Goal: Information Seeking & Learning: Check status

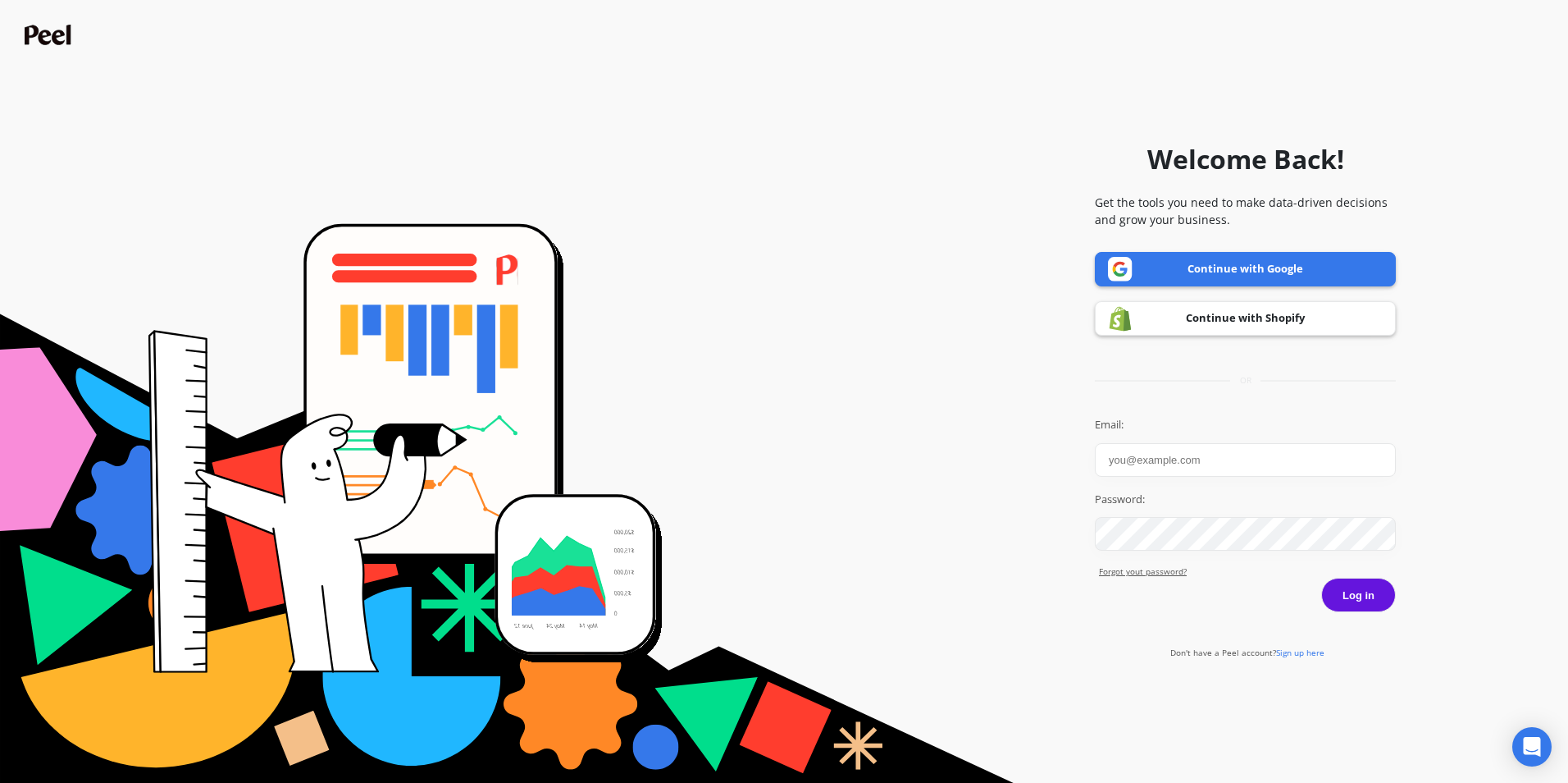
click at [1233, 460] on input "Email:" at bounding box center [1245, 460] width 301 height 33
click at [1221, 308] on link "Continue with Shopify" at bounding box center [1245, 318] width 301 height 34
click at [1213, 318] on link "Continue with Shopify" at bounding box center [1245, 318] width 301 height 34
click at [1262, 321] on link "Continue with Shopify" at bounding box center [1245, 318] width 301 height 34
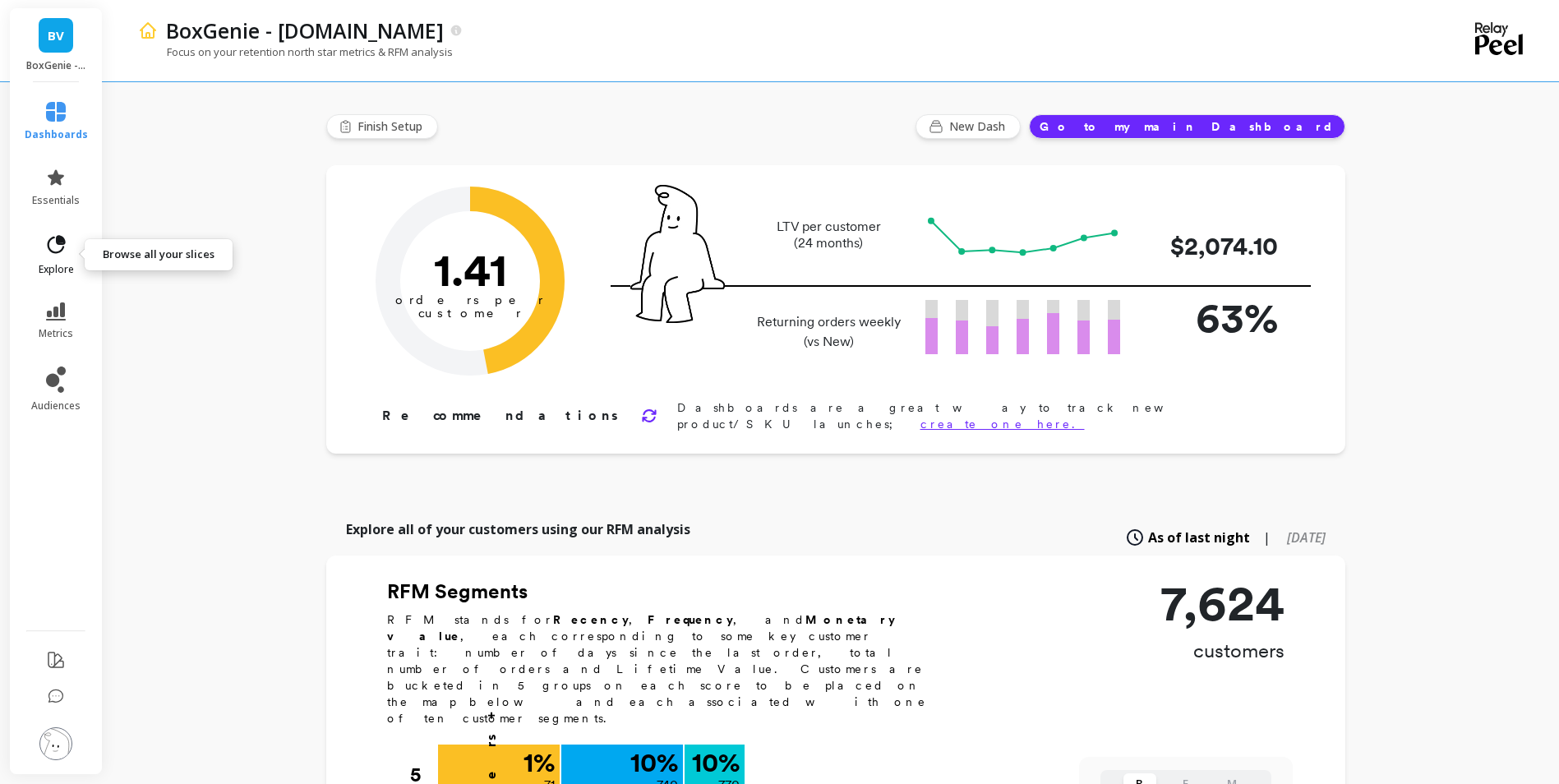
click at [47, 240] on icon at bounding box center [56, 245] width 23 height 23
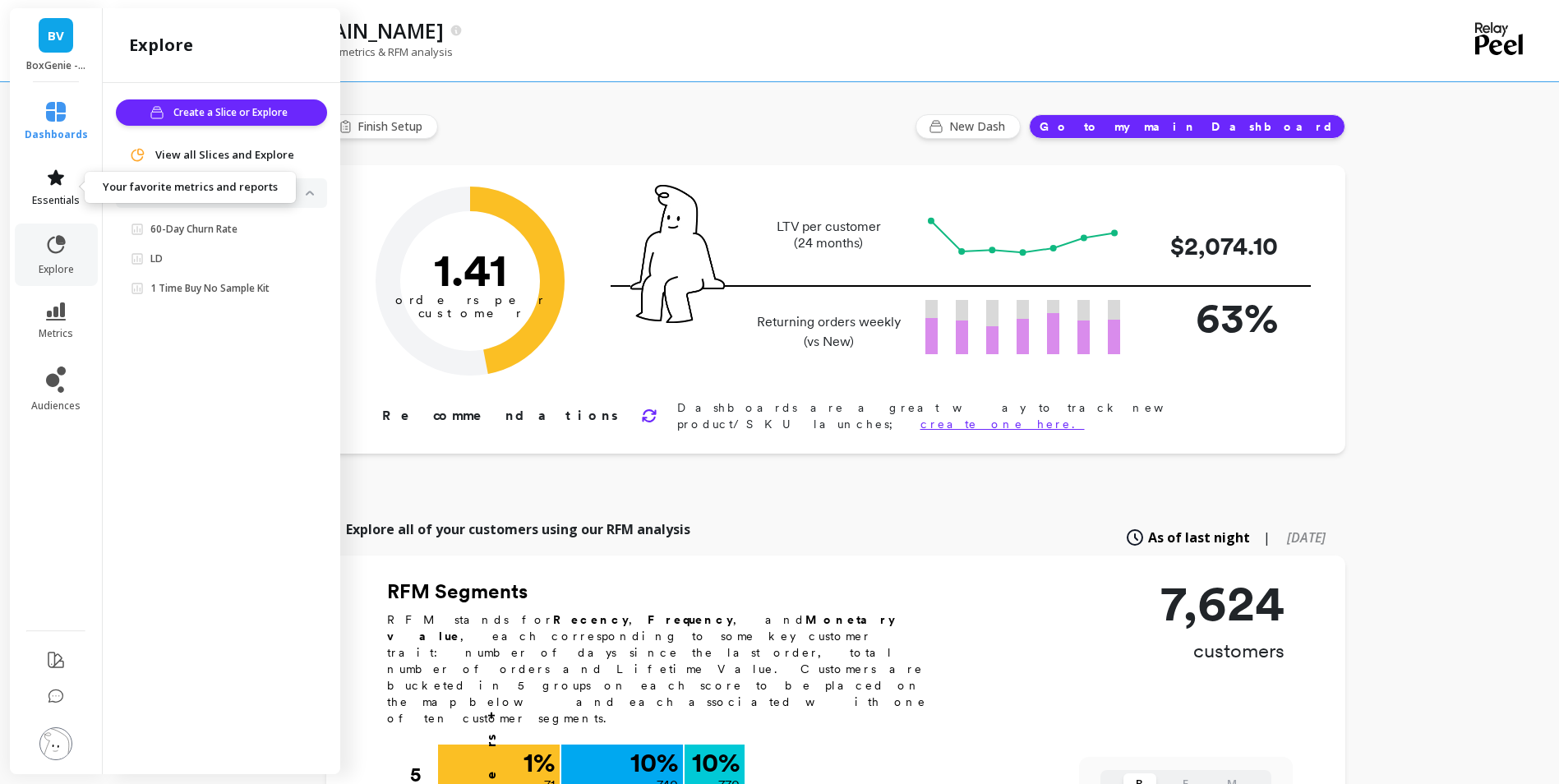
click at [49, 190] on link "essentials" at bounding box center [56, 187] width 64 height 40
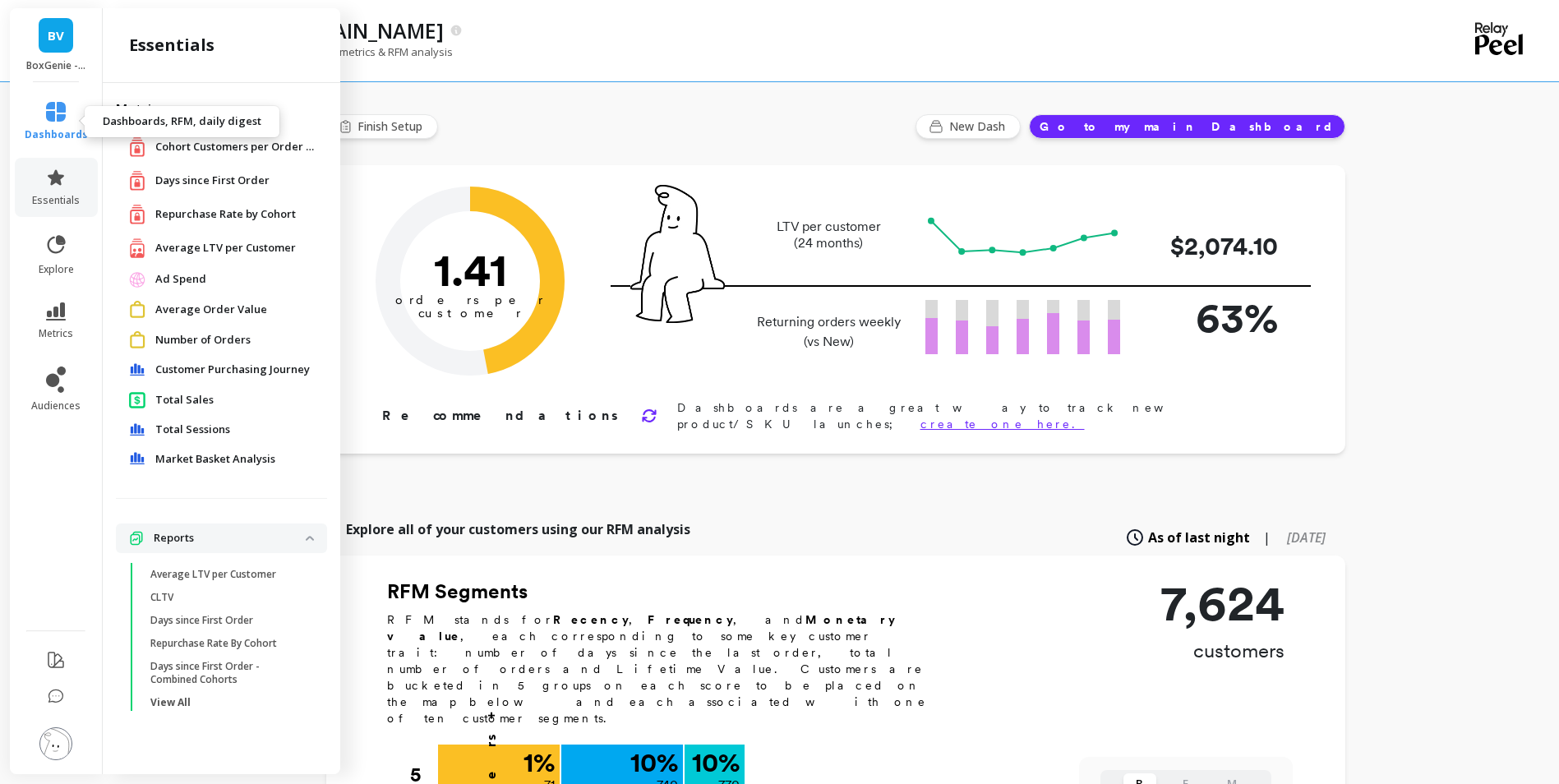
click at [66, 124] on link "dashboards" at bounding box center [56, 121] width 64 height 40
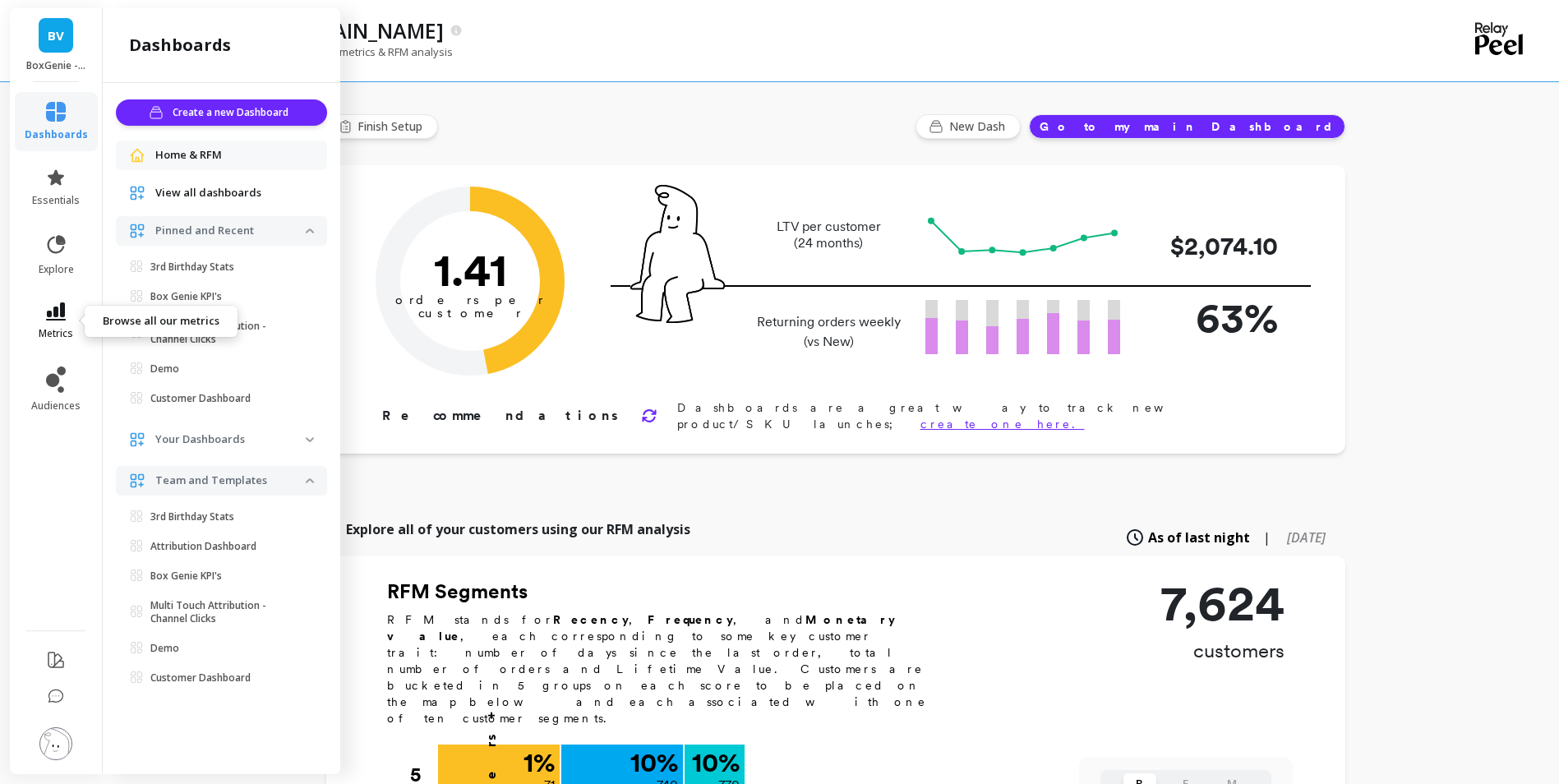
click at [66, 327] on span "metrics" at bounding box center [56, 333] width 34 height 13
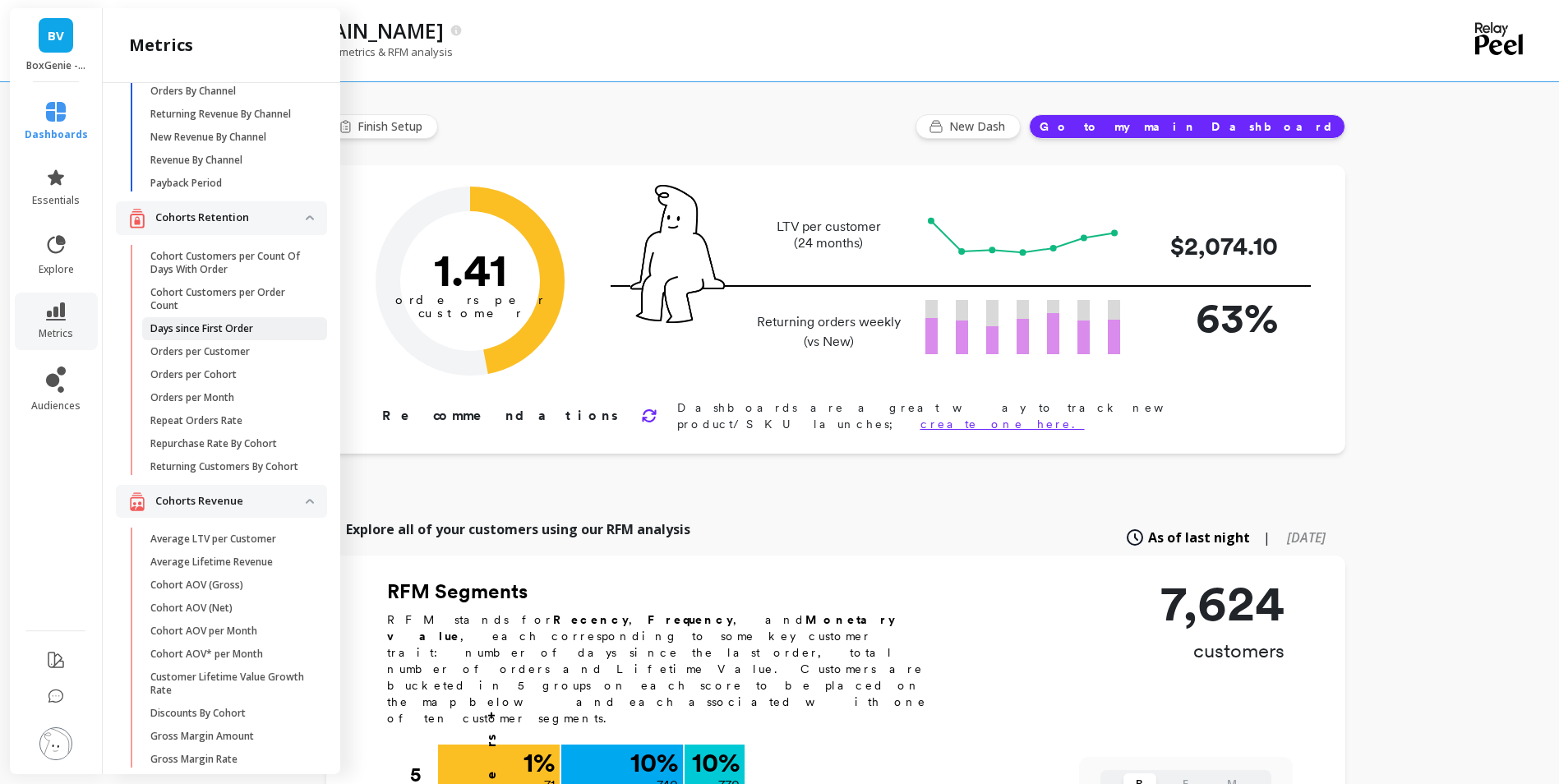
scroll to position [164, 0]
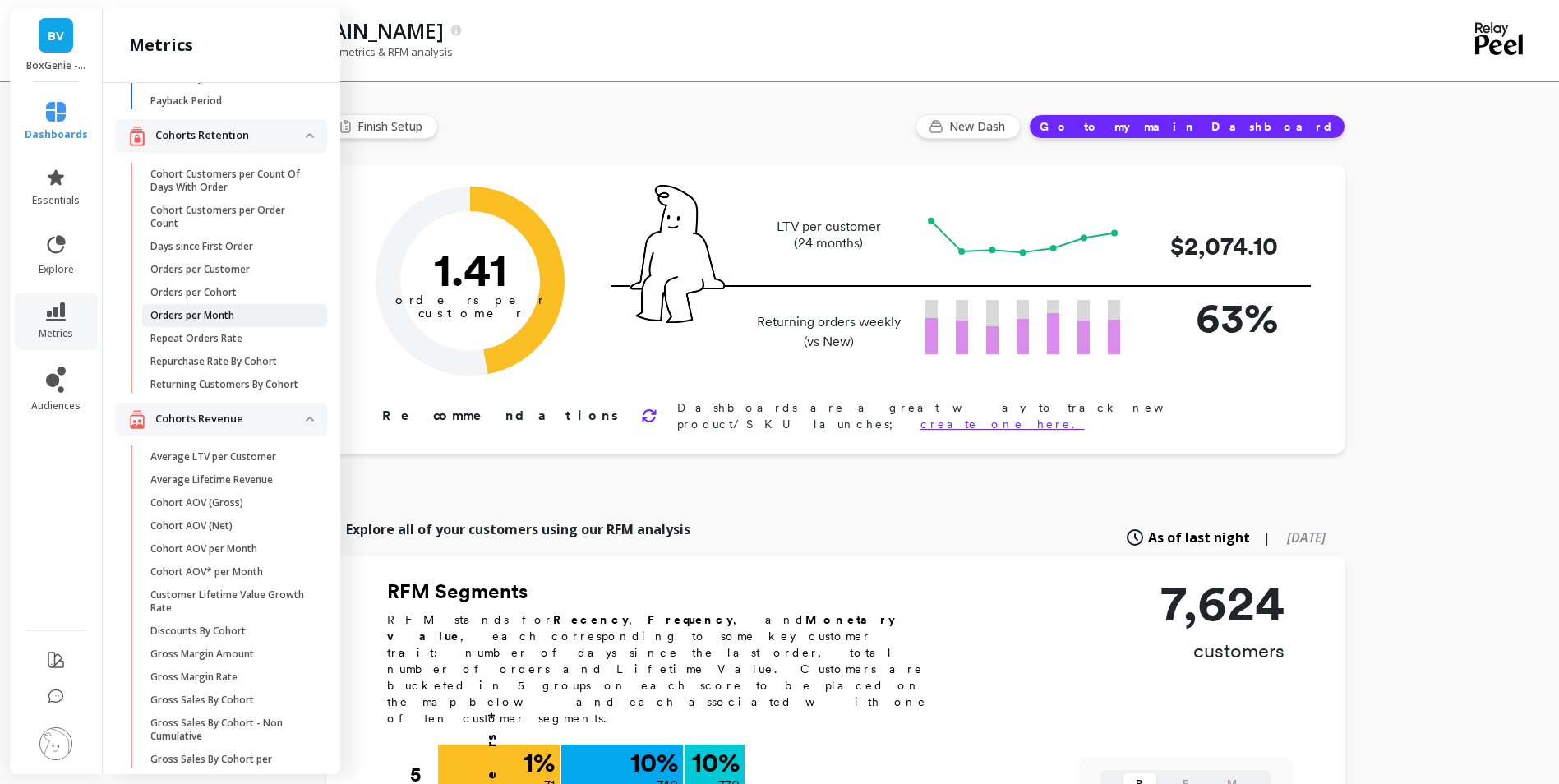
click at [218, 322] on p "Orders per Month" at bounding box center [191, 315] width 84 height 13
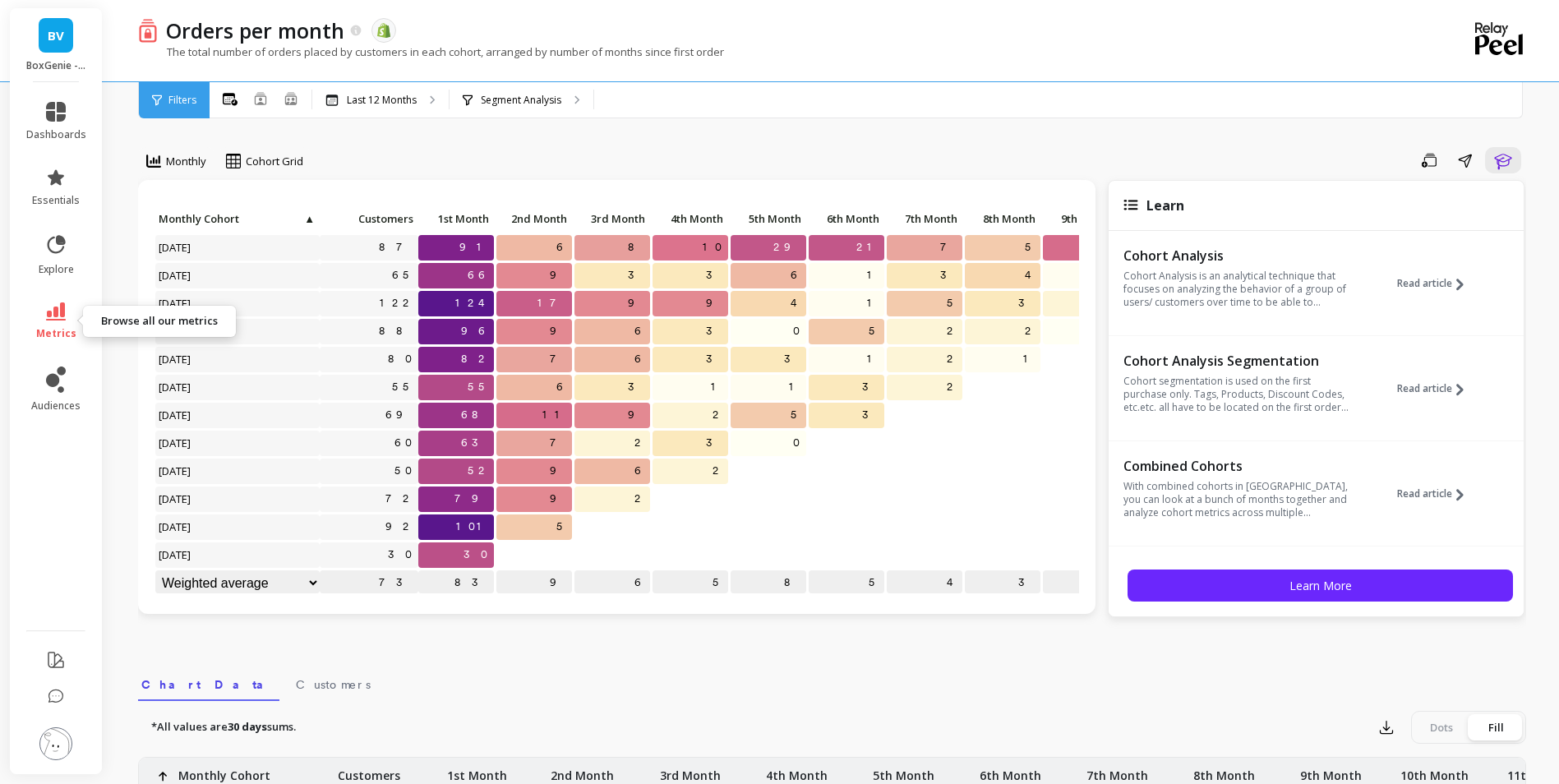
click at [40, 305] on link "metrics" at bounding box center [56, 321] width 60 height 38
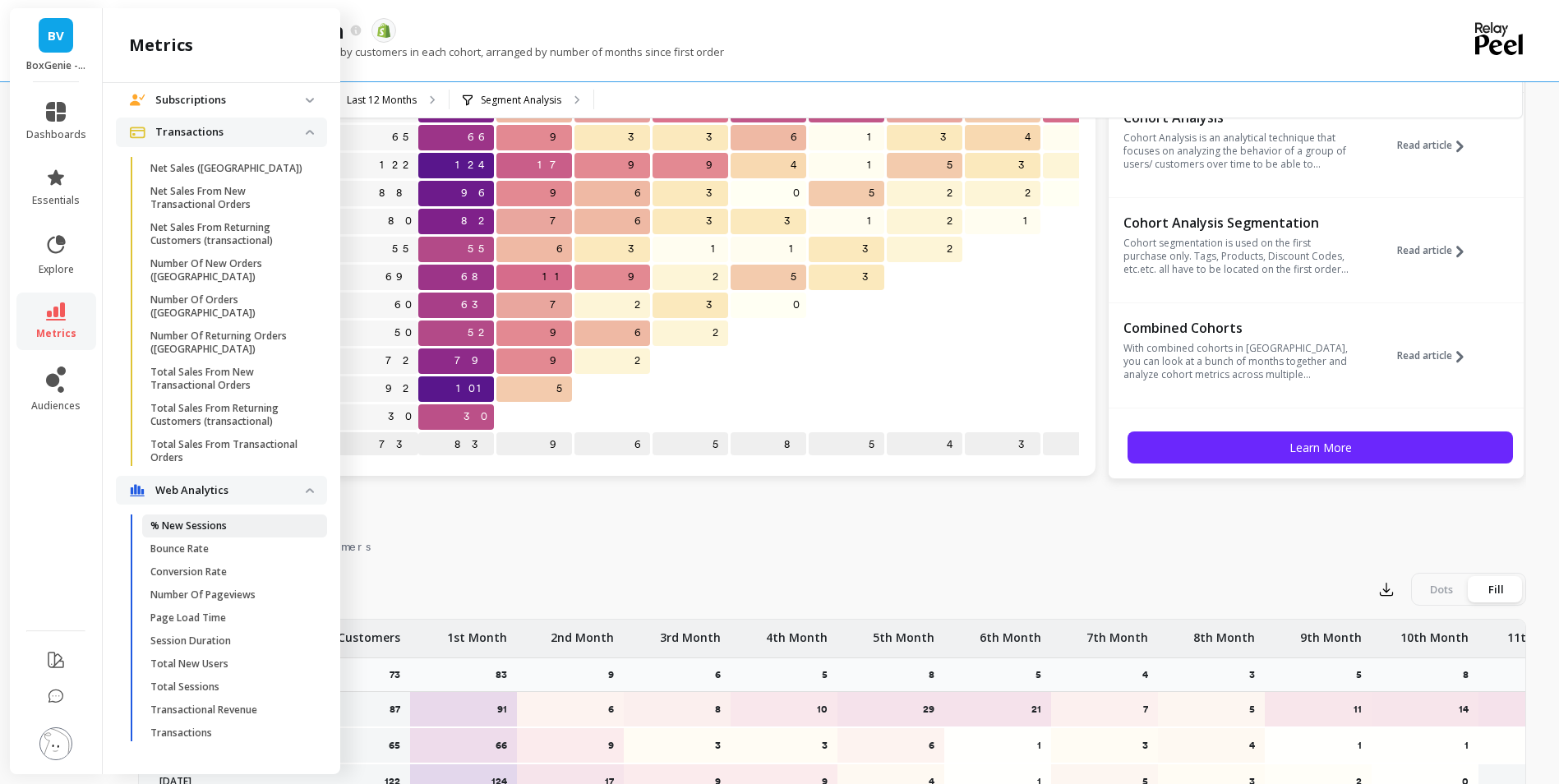
scroll to position [246, 0]
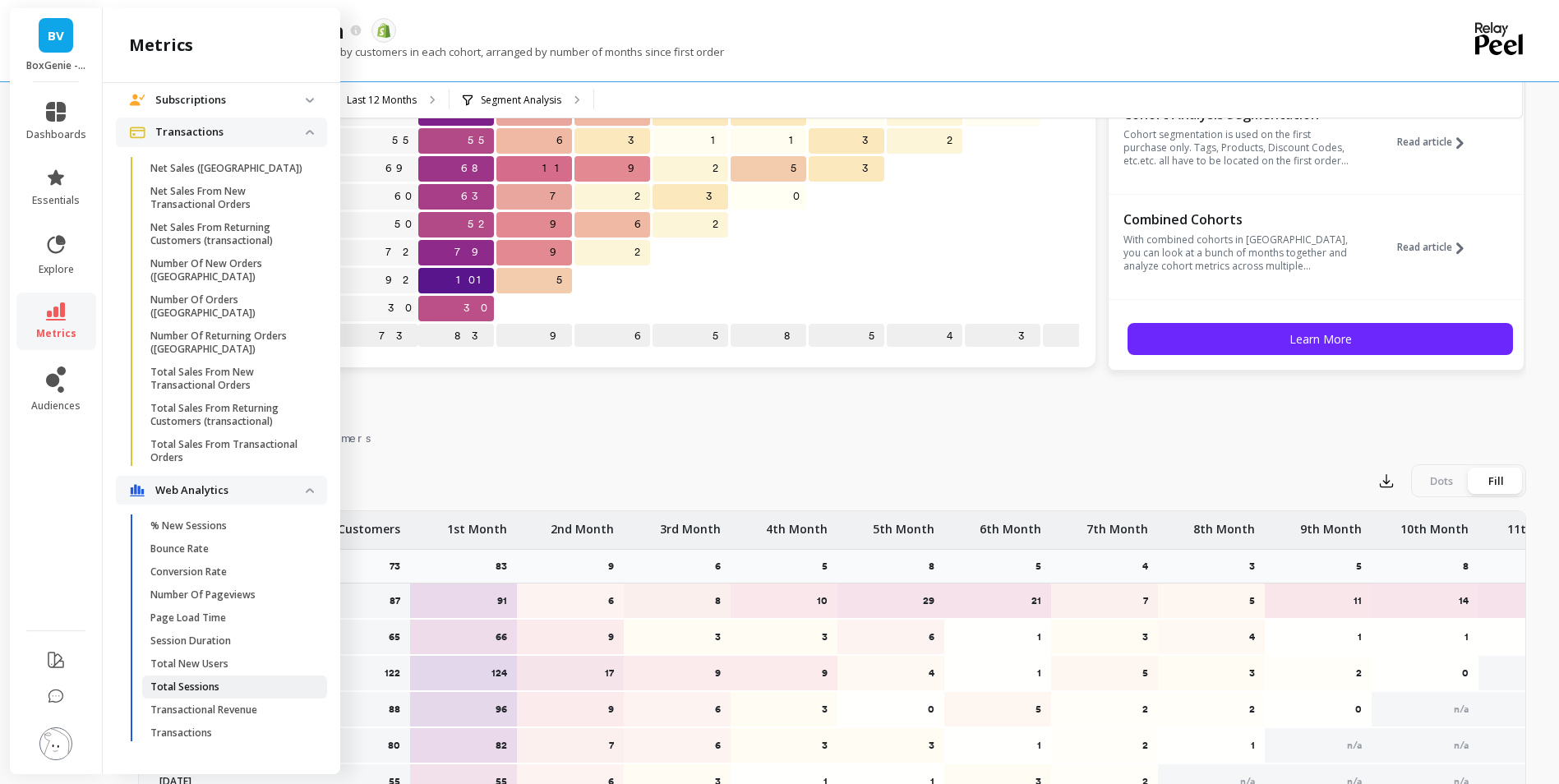
click at [185, 676] on link "Total Sessions" at bounding box center [235, 687] width 185 height 23
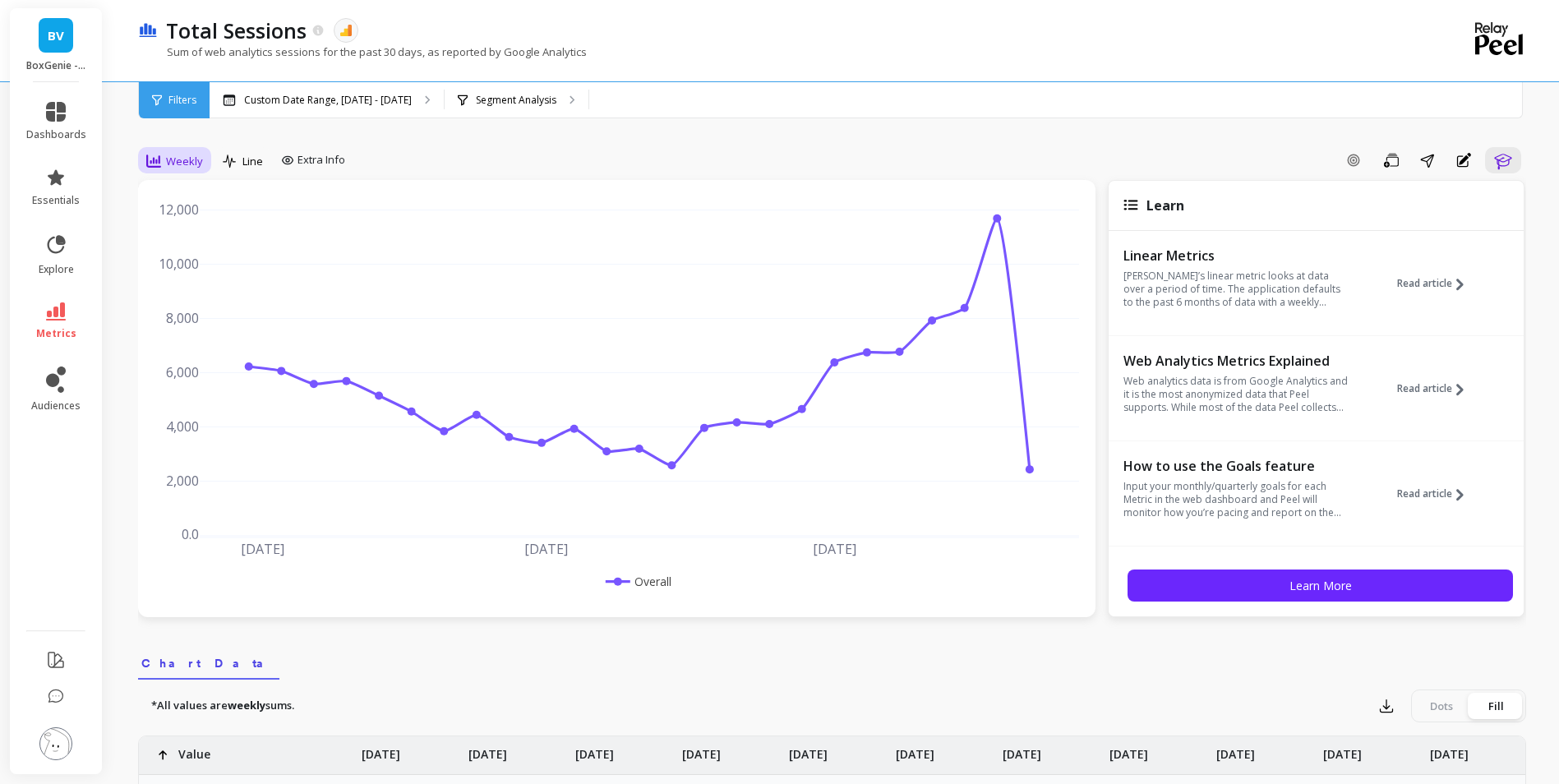
click at [179, 155] on span "Weekly" at bounding box center [184, 161] width 37 height 16
click at [197, 279] on div "Monthly" at bounding box center [199, 292] width 114 height 29
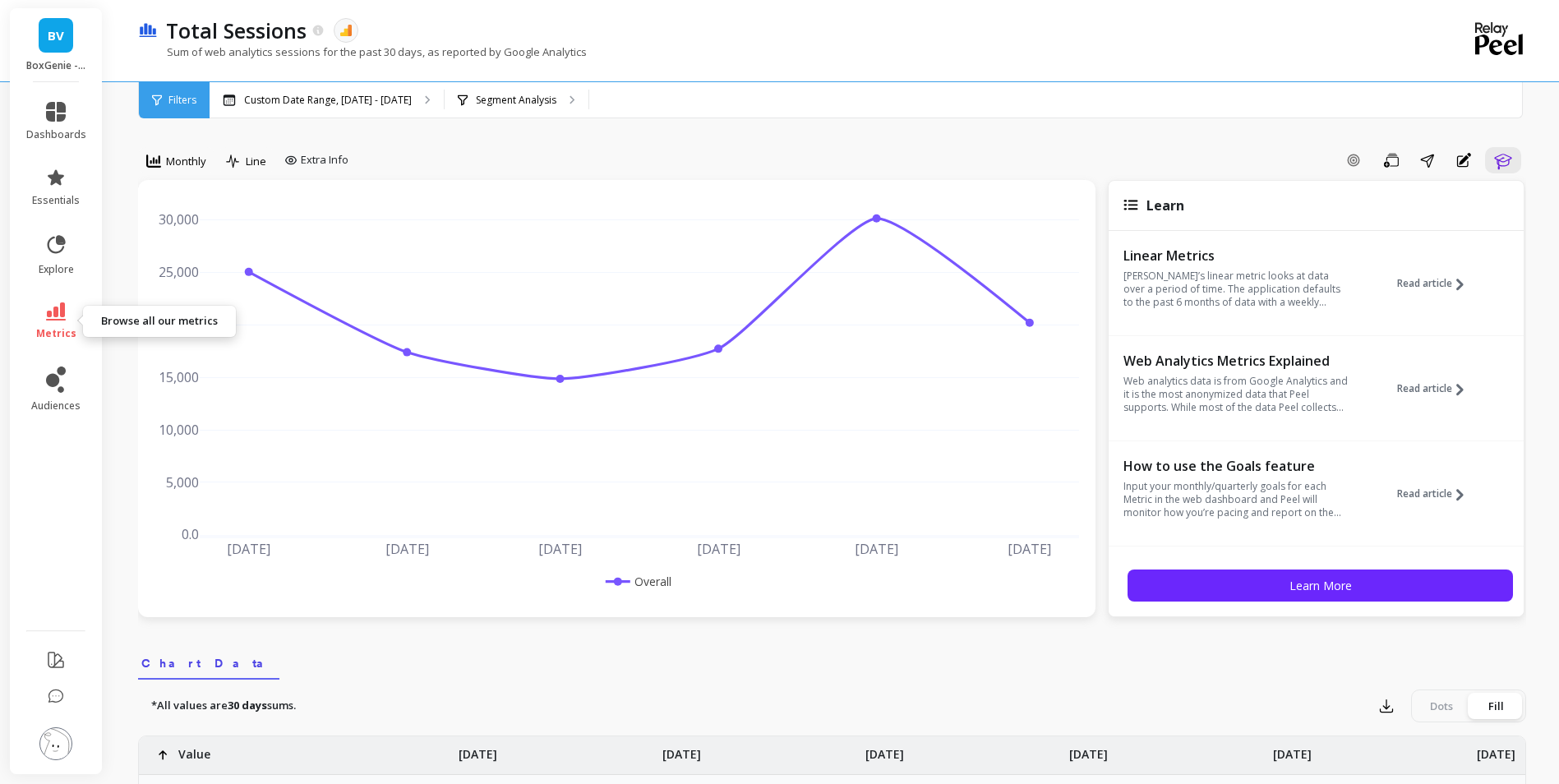
click at [52, 338] on span "metrics" at bounding box center [56, 333] width 41 height 13
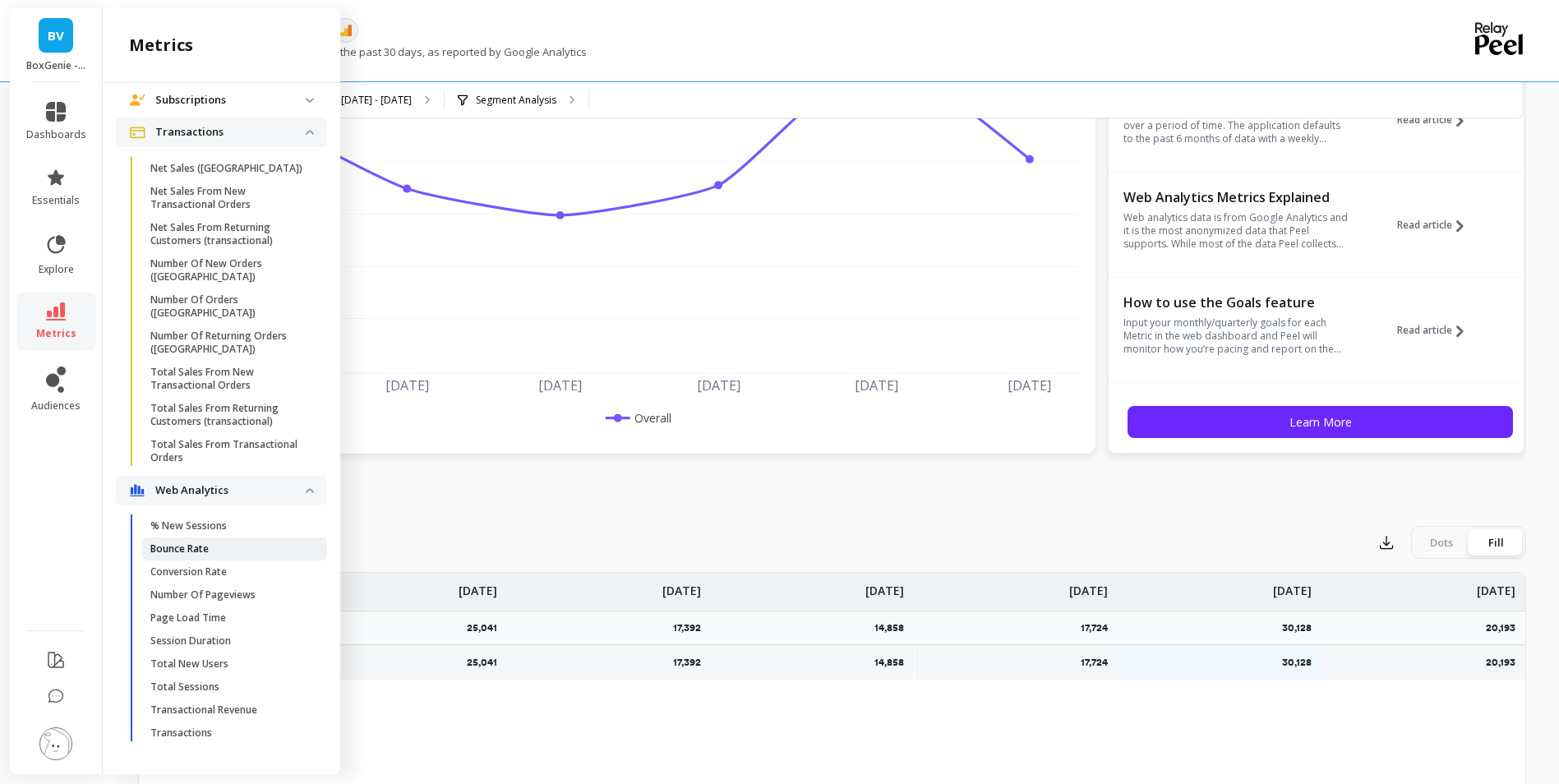
scroll to position [164, 0]
click at [206, 725] on link "Transactions" at bounding box center [235, 733] width 185 height 23
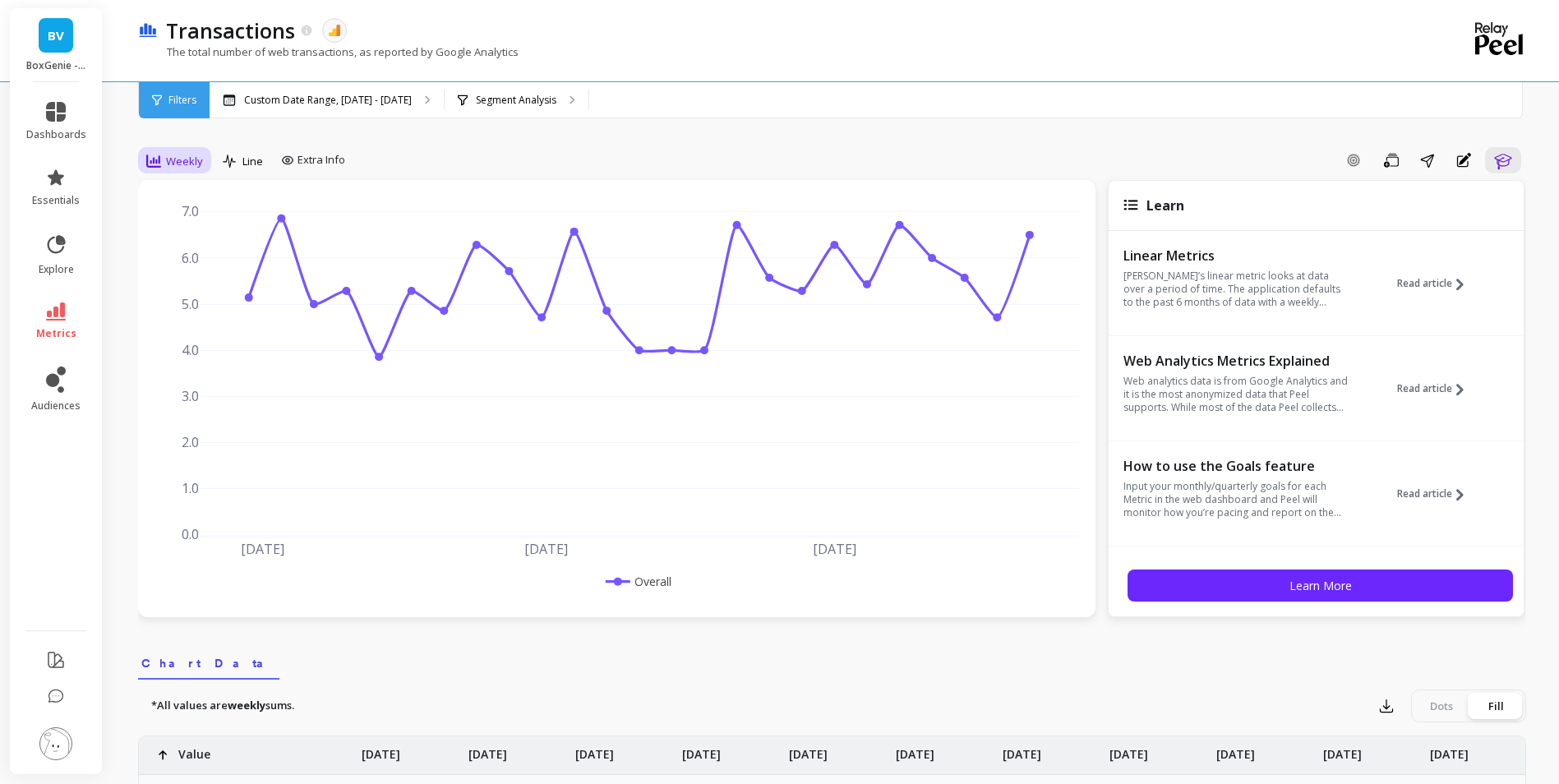
click at [193, 168] on span "Weekly" at bounding box center [184, 161] width 37 height 16
click at [180, 280] on div "Monthly" at bounding box center [199, 292] width 114 height 29
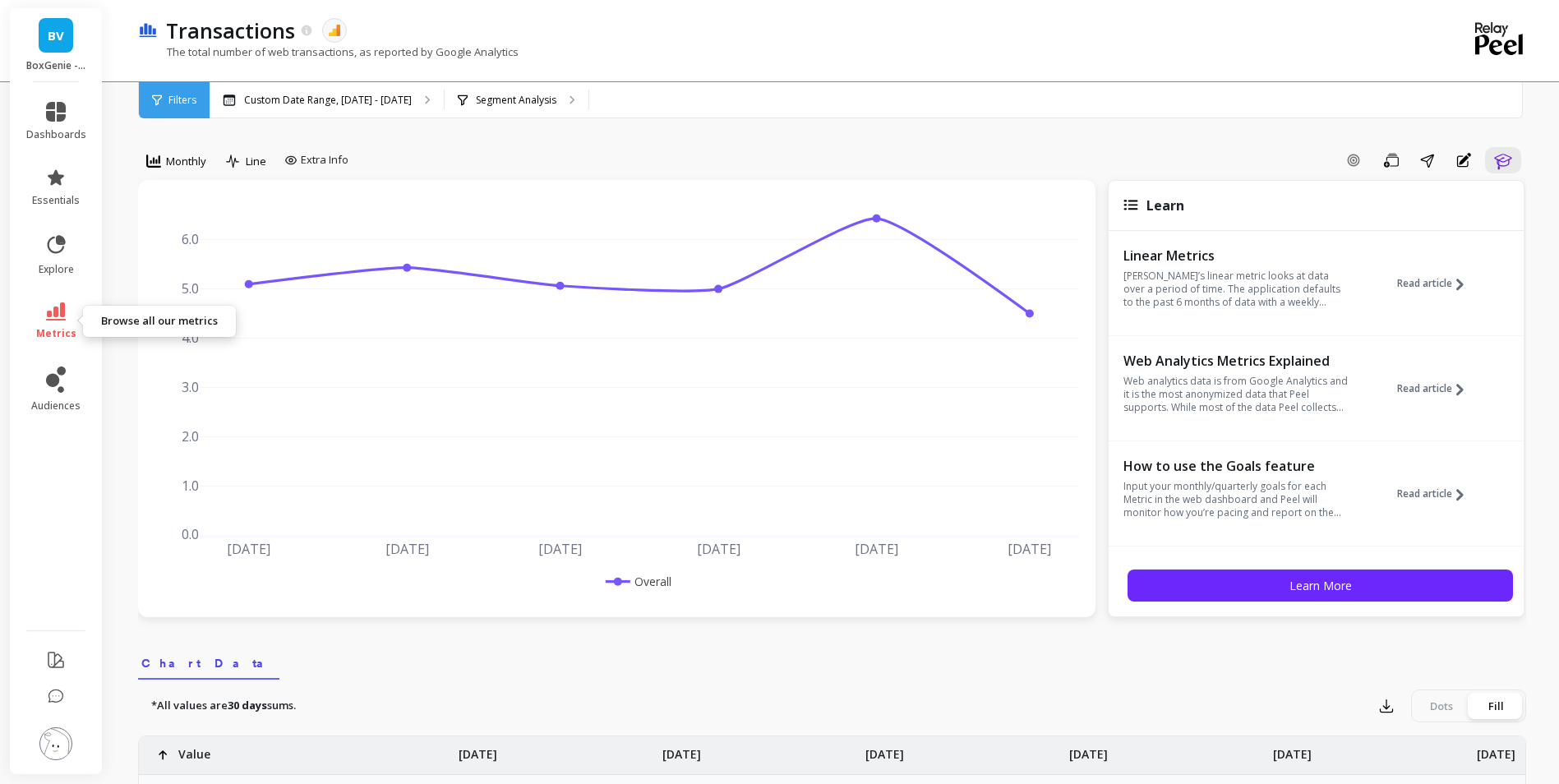
click at [61, 328] on span "metrics" at bounding box center [56, 333] width 41 height 13
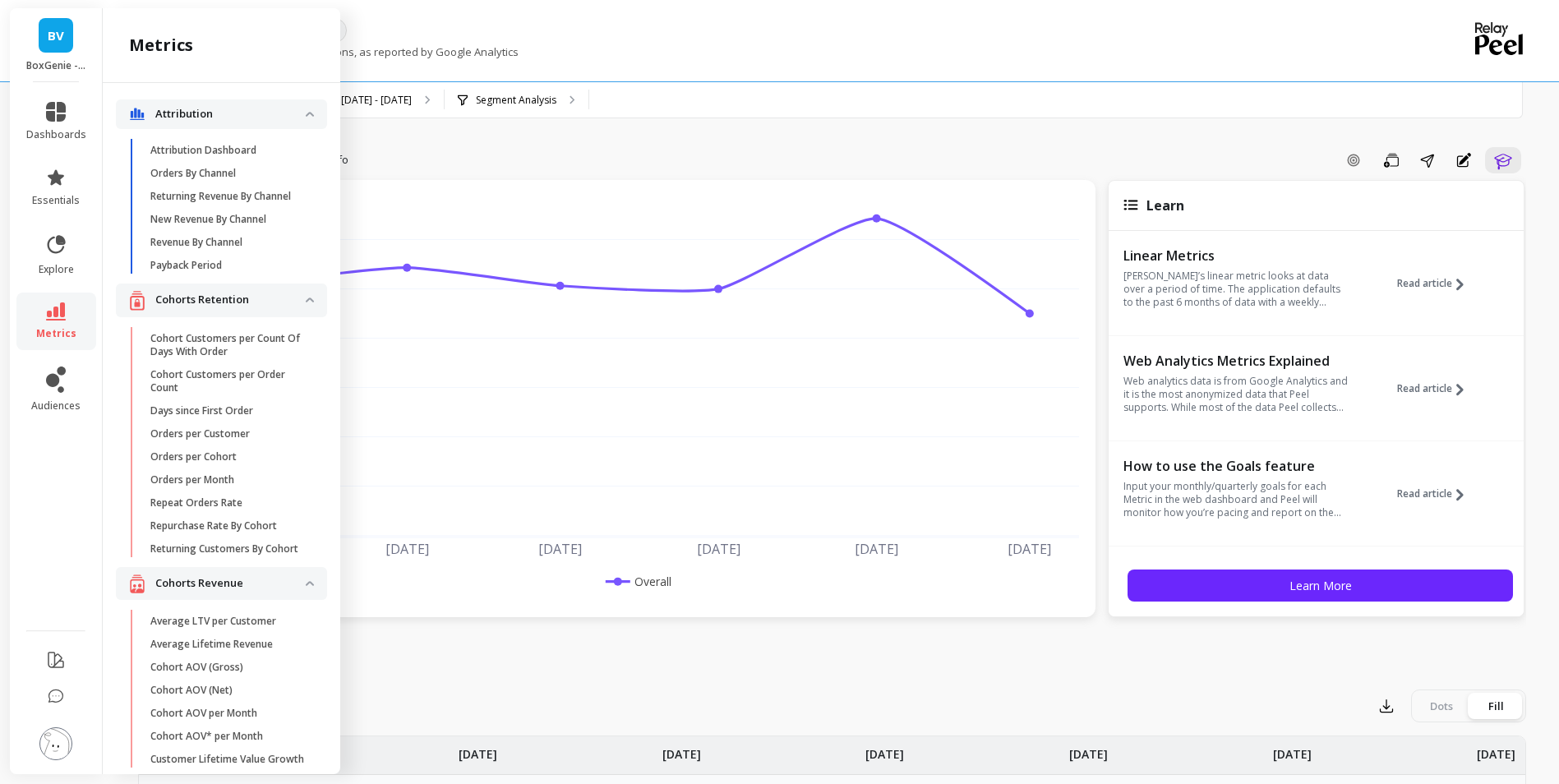
scroll to position [3199, 0]
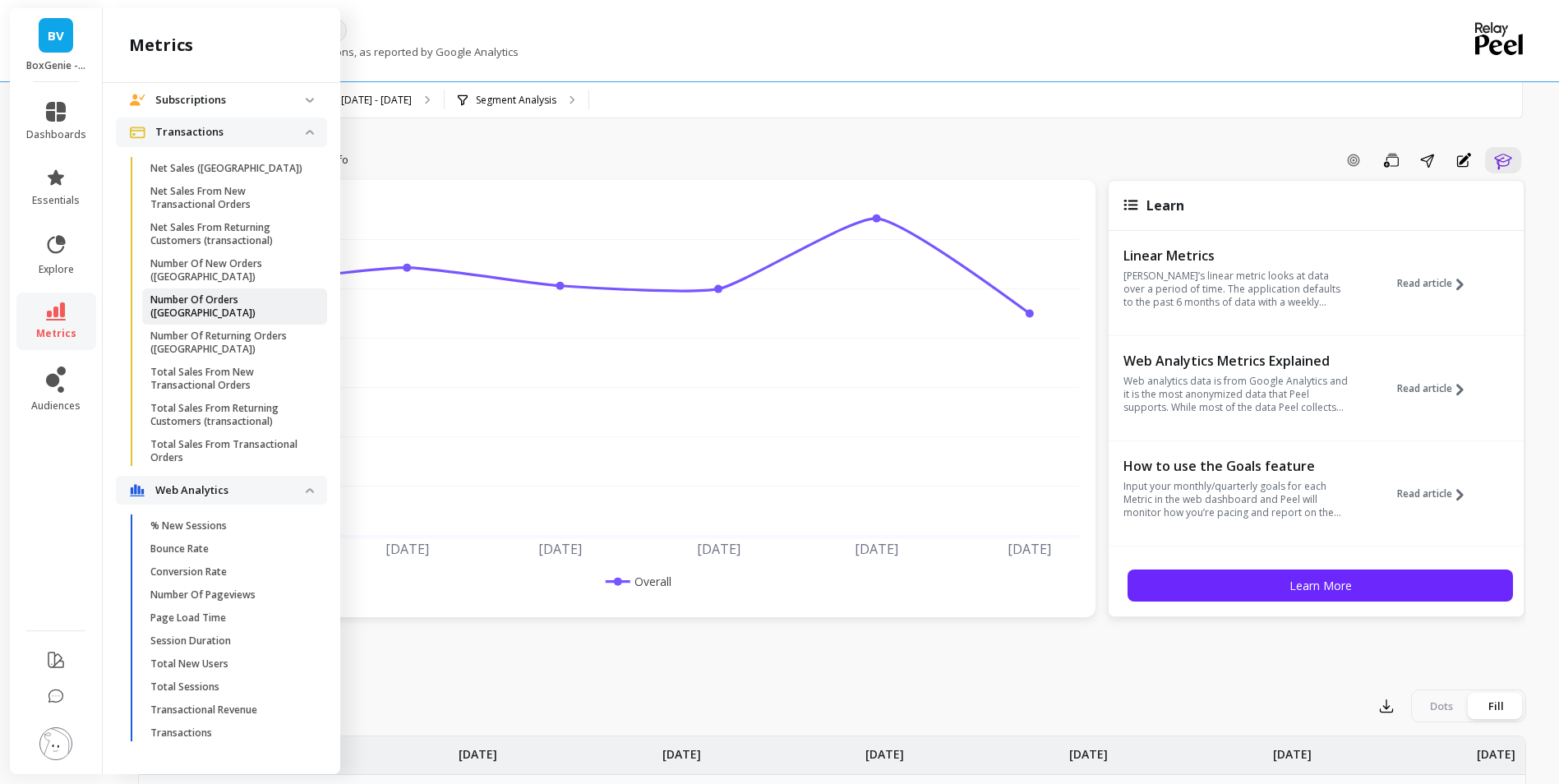
click at [198, 305] on p "Number Of Orders ([GEOGRAPHIC_DATA])" at bounding box center [229, 306] width 157 height 26
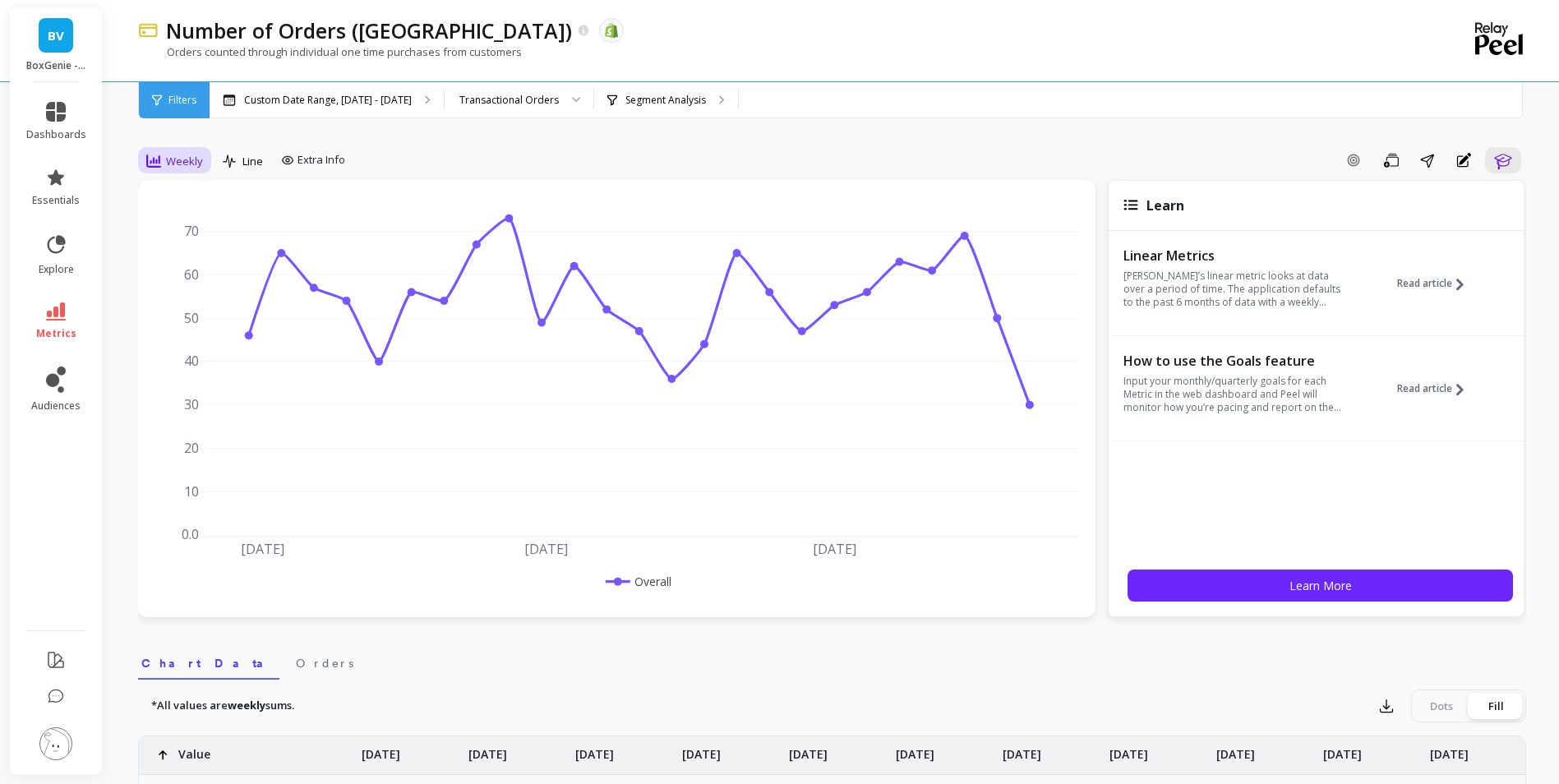
click at [176, 156] on span "Weekly" at bounding box center [184, 161] width 37 height 16
click at [169, 293] on div "Monthly" at bounding box center [199, 292] width 94 height 16
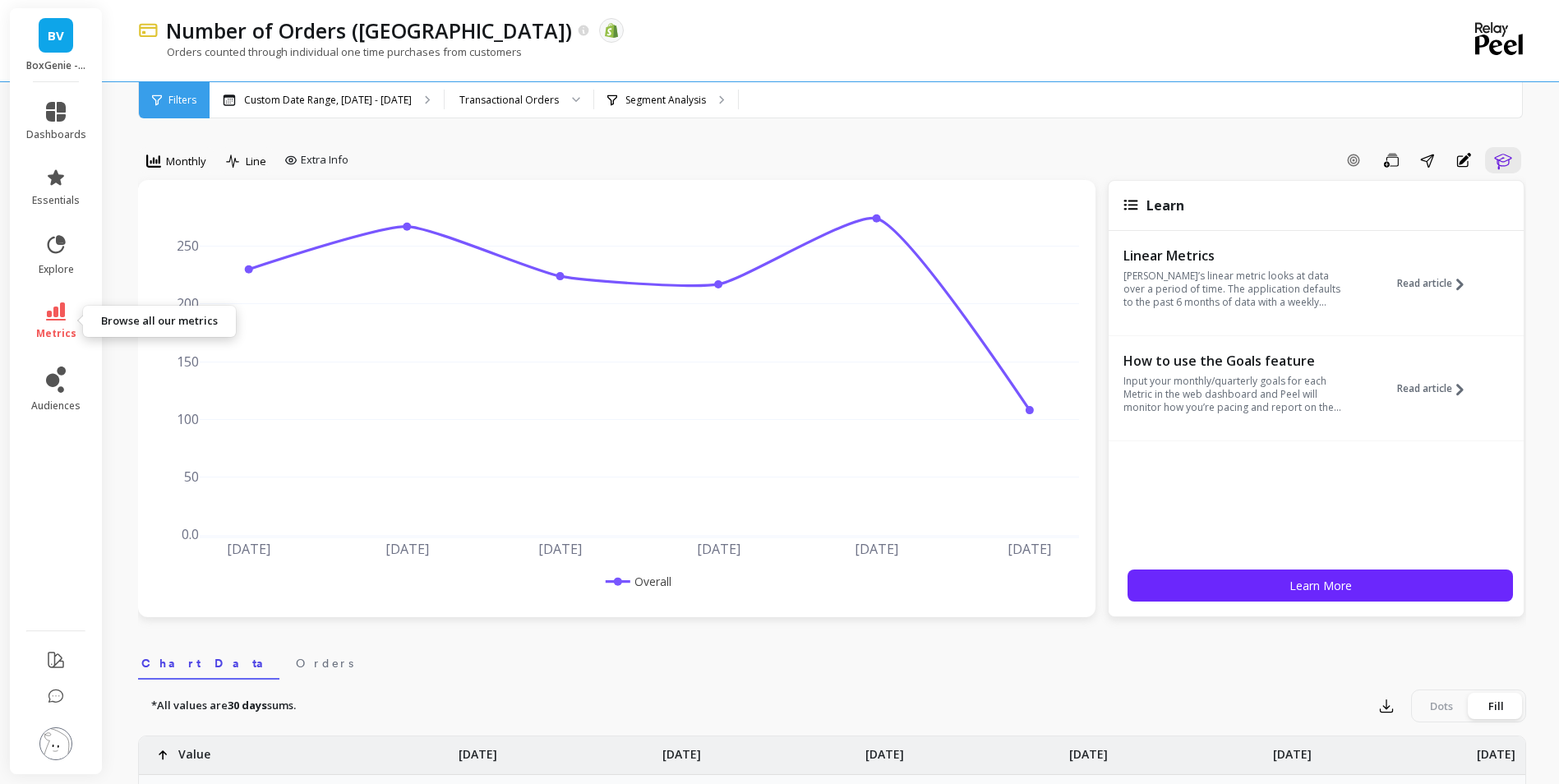
click at [44, 308] on link "metrics" at bounding box center [56, 321] width 60 height 38
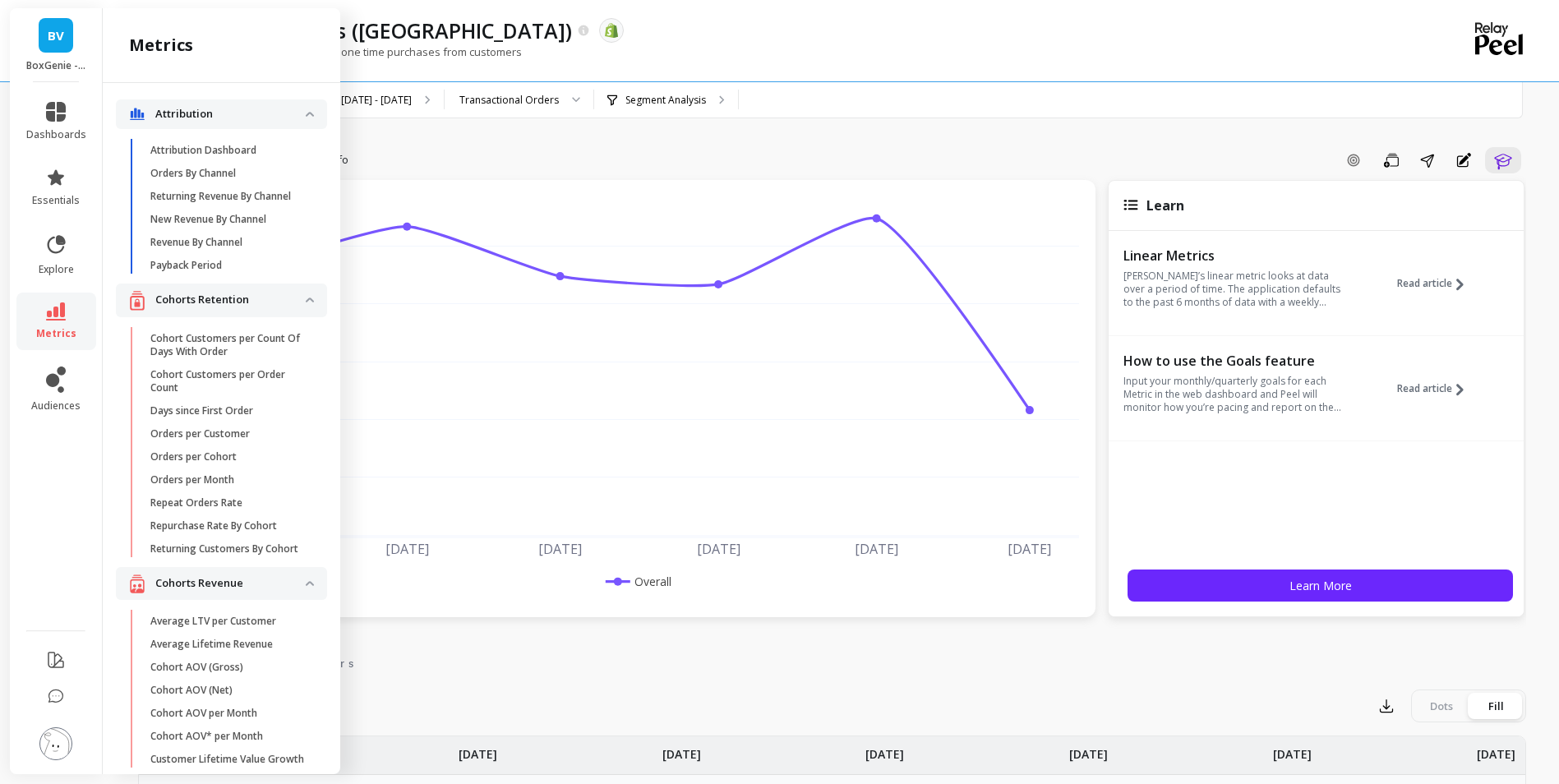
scroll to position [3199, 0]
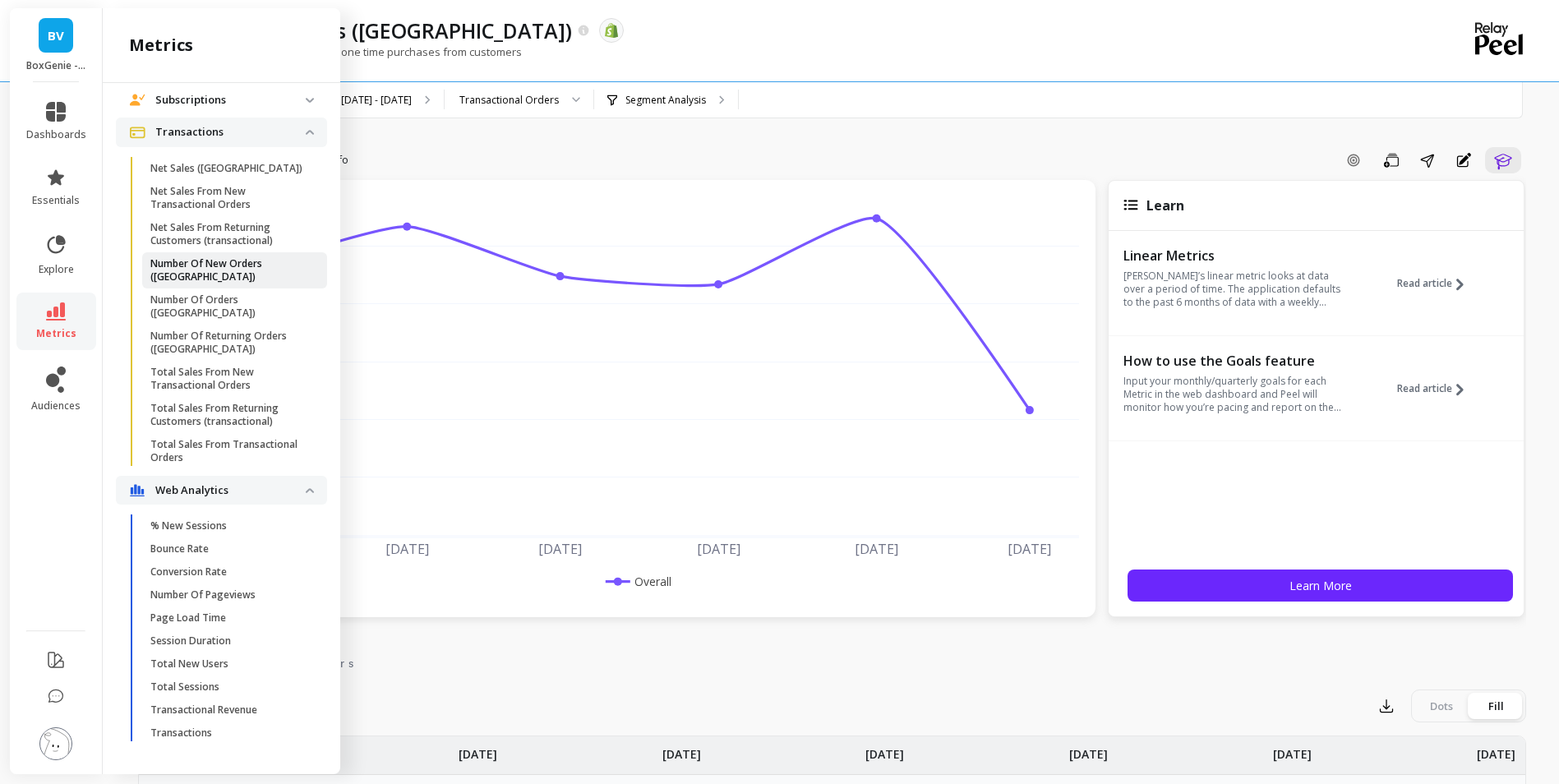
click at [236, 283] on p "Number Of New Orders ([GEOGRAPHIC_DATA])" at bounding box center [229, 271] width 157 height 26
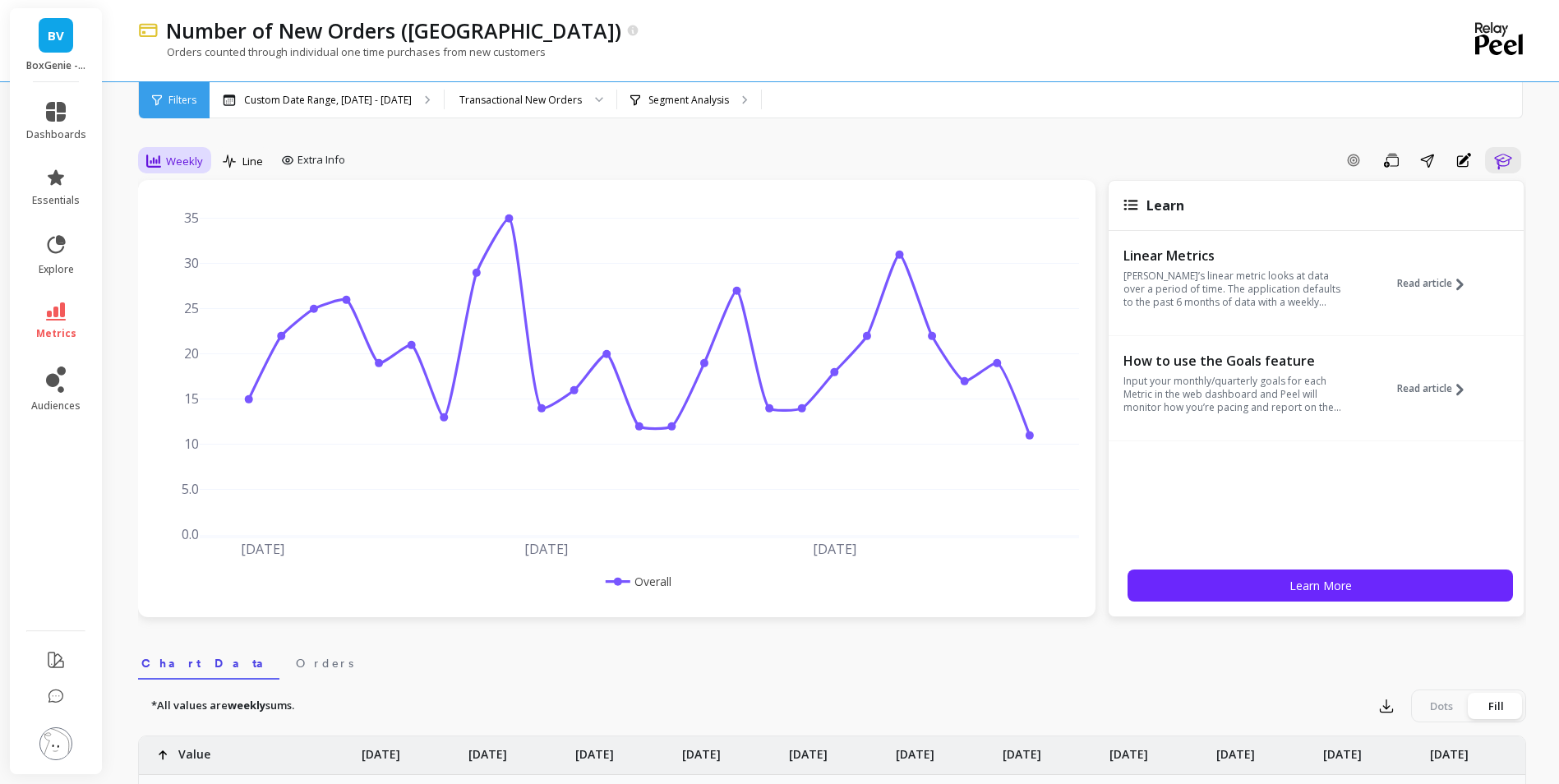
click at [167, 165] on span "Weekly" at bounding box center [184, 161] width 37 height 16
click at [168, 280] on div "Monthly" at bounding box center [199, 292] width 114 height 29
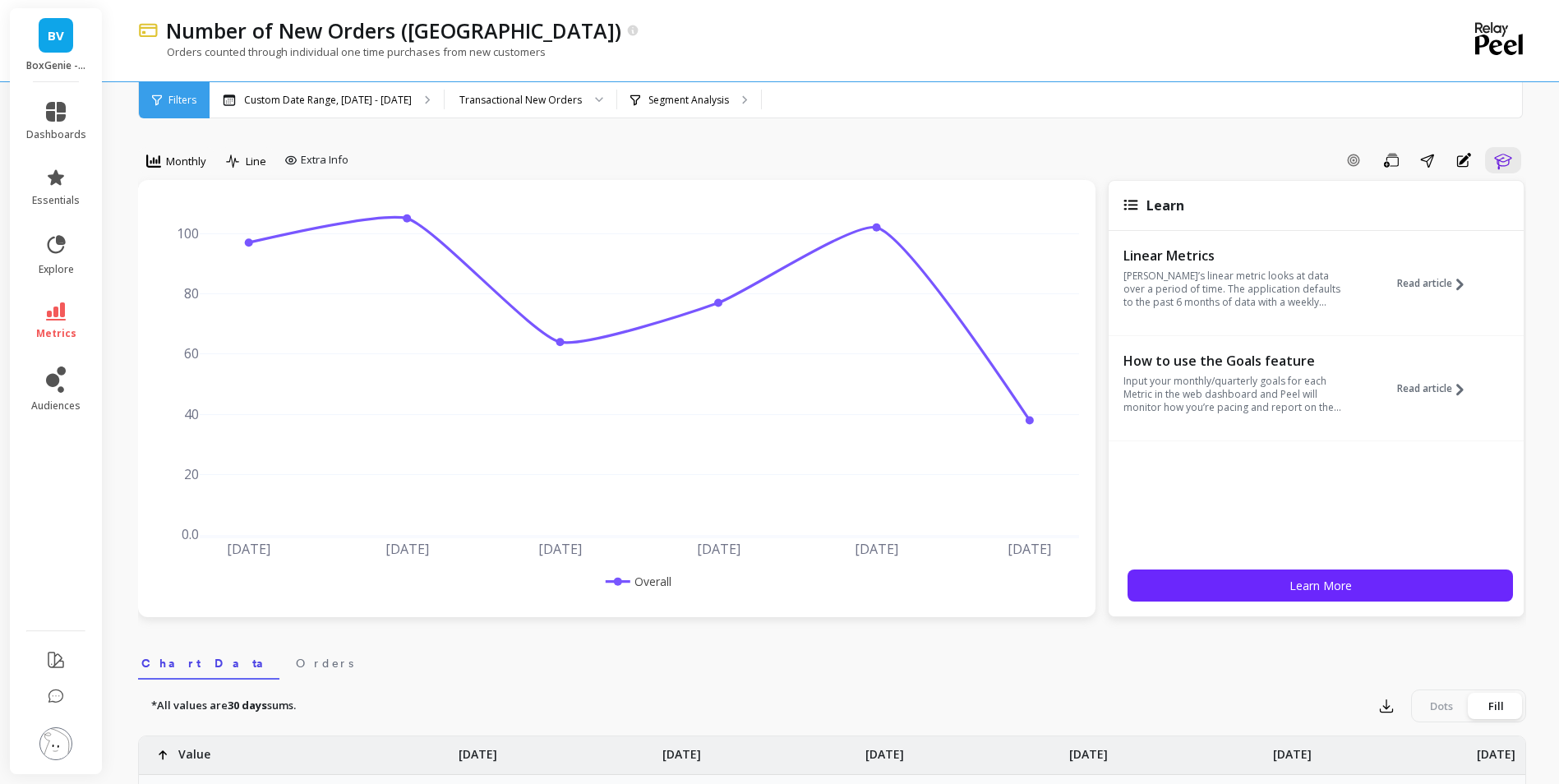
drag, startPoint x: 49, startPoint y: 299, endPoint x: 57, endPoint y: 306, distance: 10.6
click at [49, 299] on li "metrics" at bounding box center [56, 321] width 79 height 57
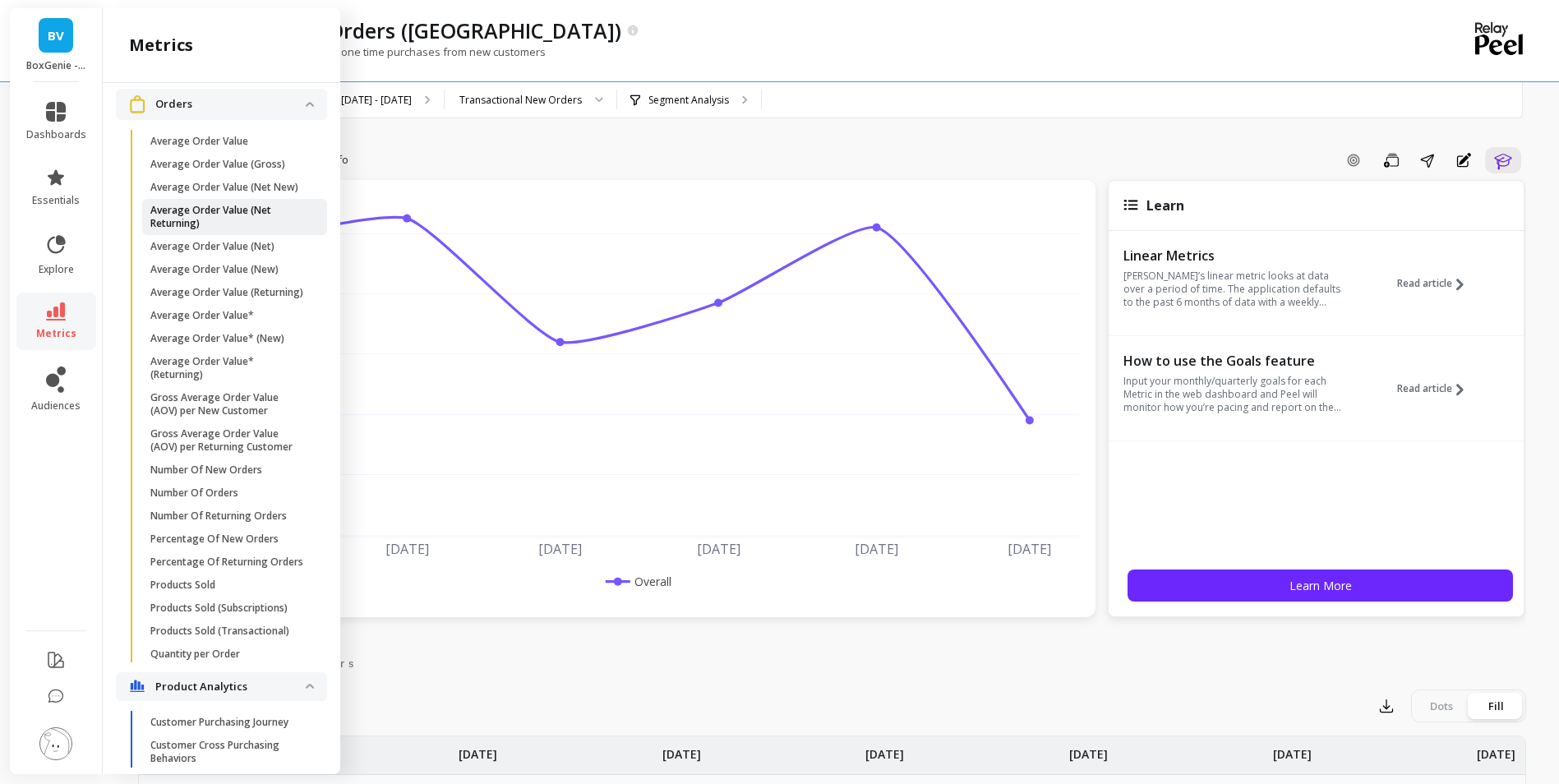
scroll to position [1967, 0]
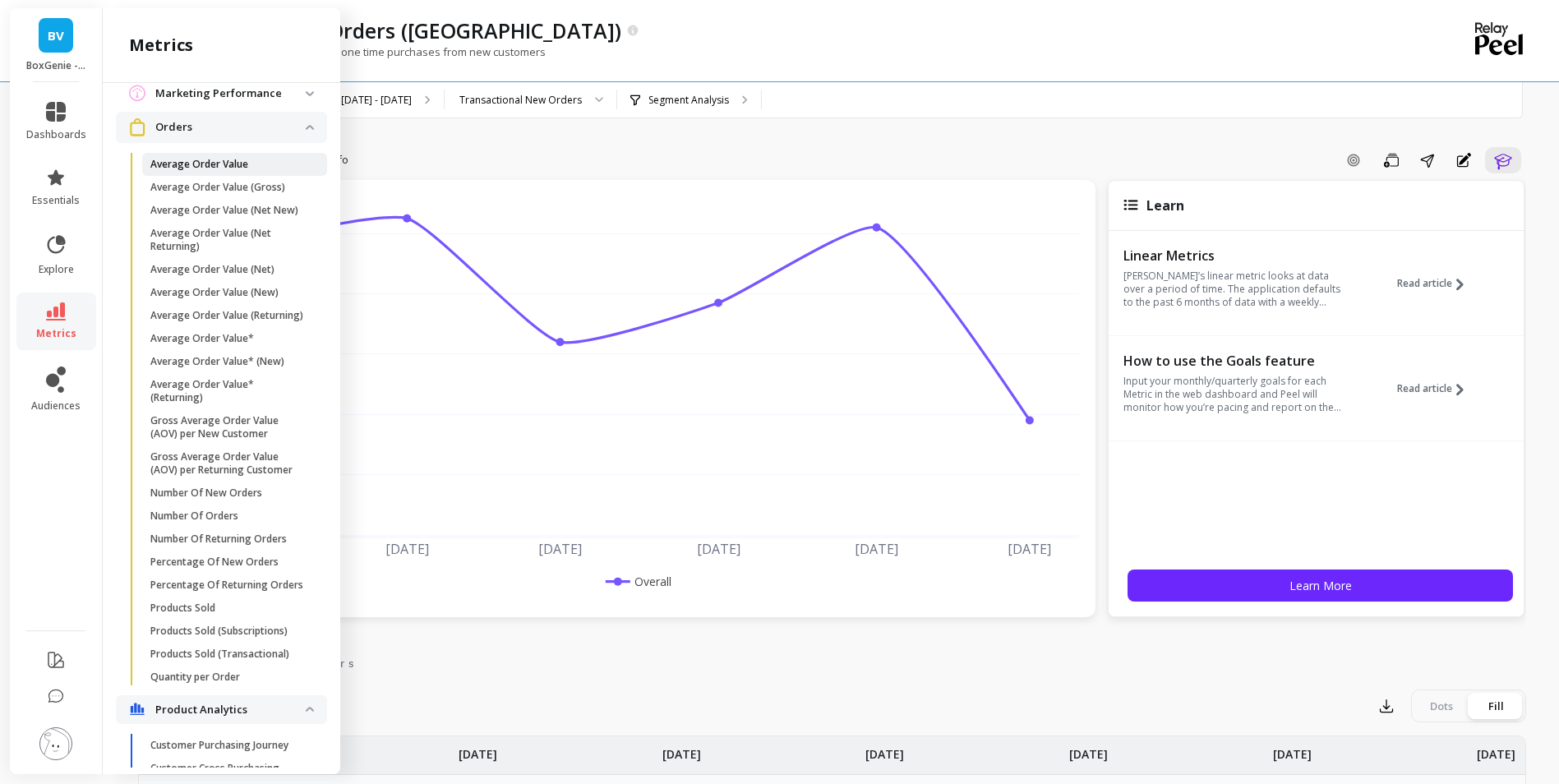
click at [200, 171] on p "Average Order Value" at bounding box center [199, 164] width 98 height 13
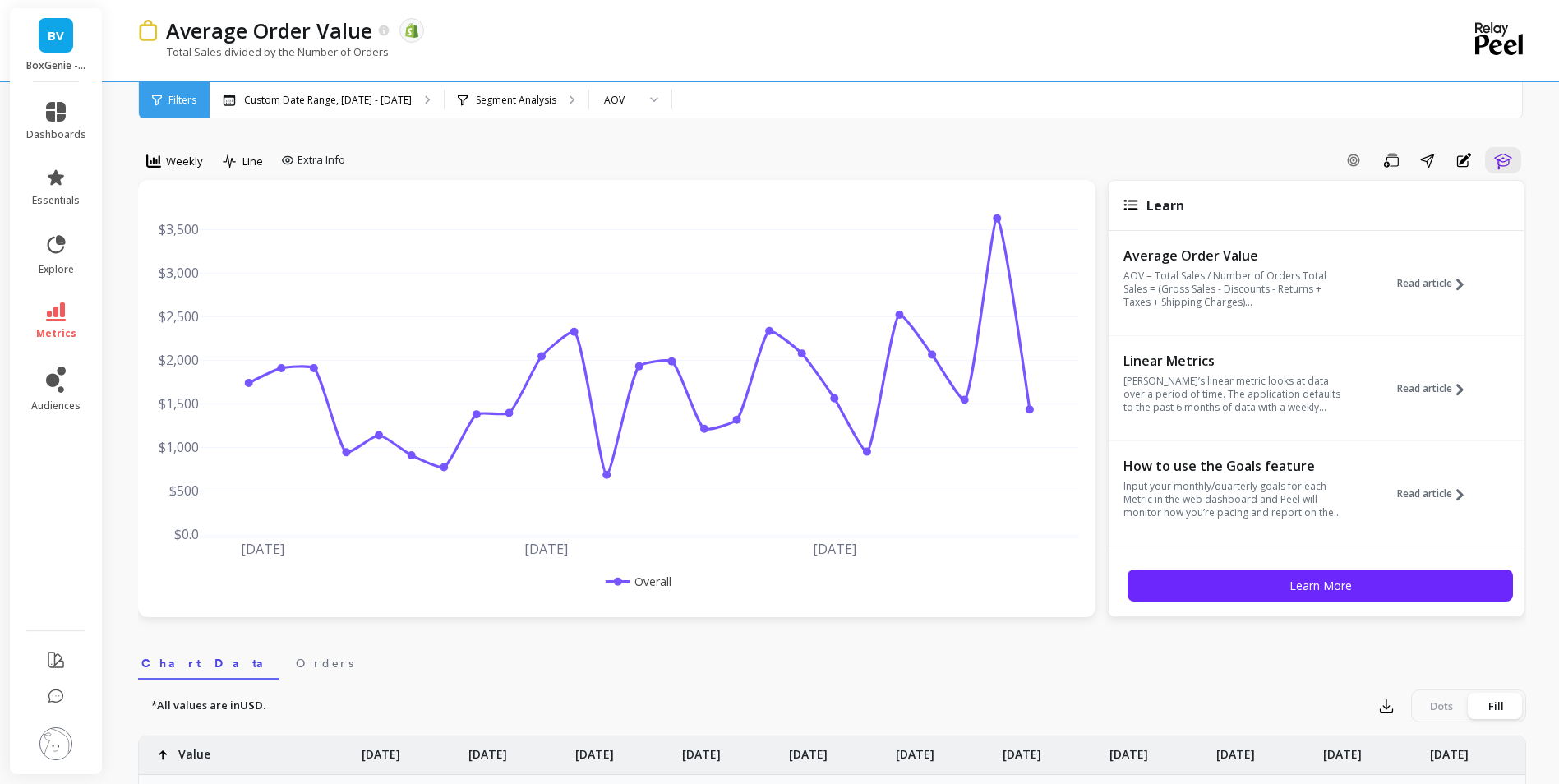
click at [185, 151] on div "Weekly" at bounding box center [175, 161] width 56 height 19
click at [197, 286] on div "Monthly" at bounding box center [199, 292] width 94 height 16
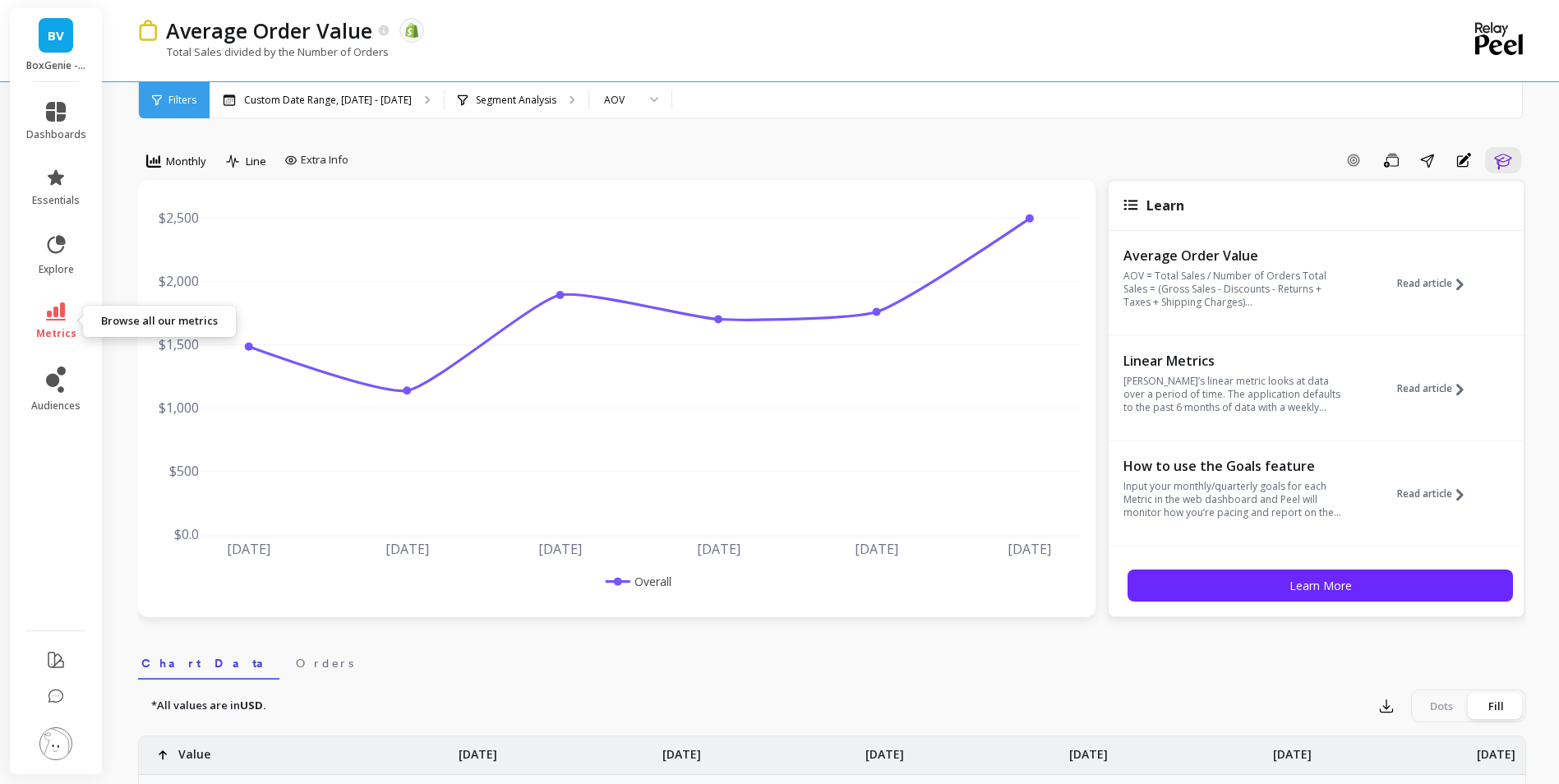
click at [58, 325] on link "metrics" at bounding box center [56, 321] width 60 height 38
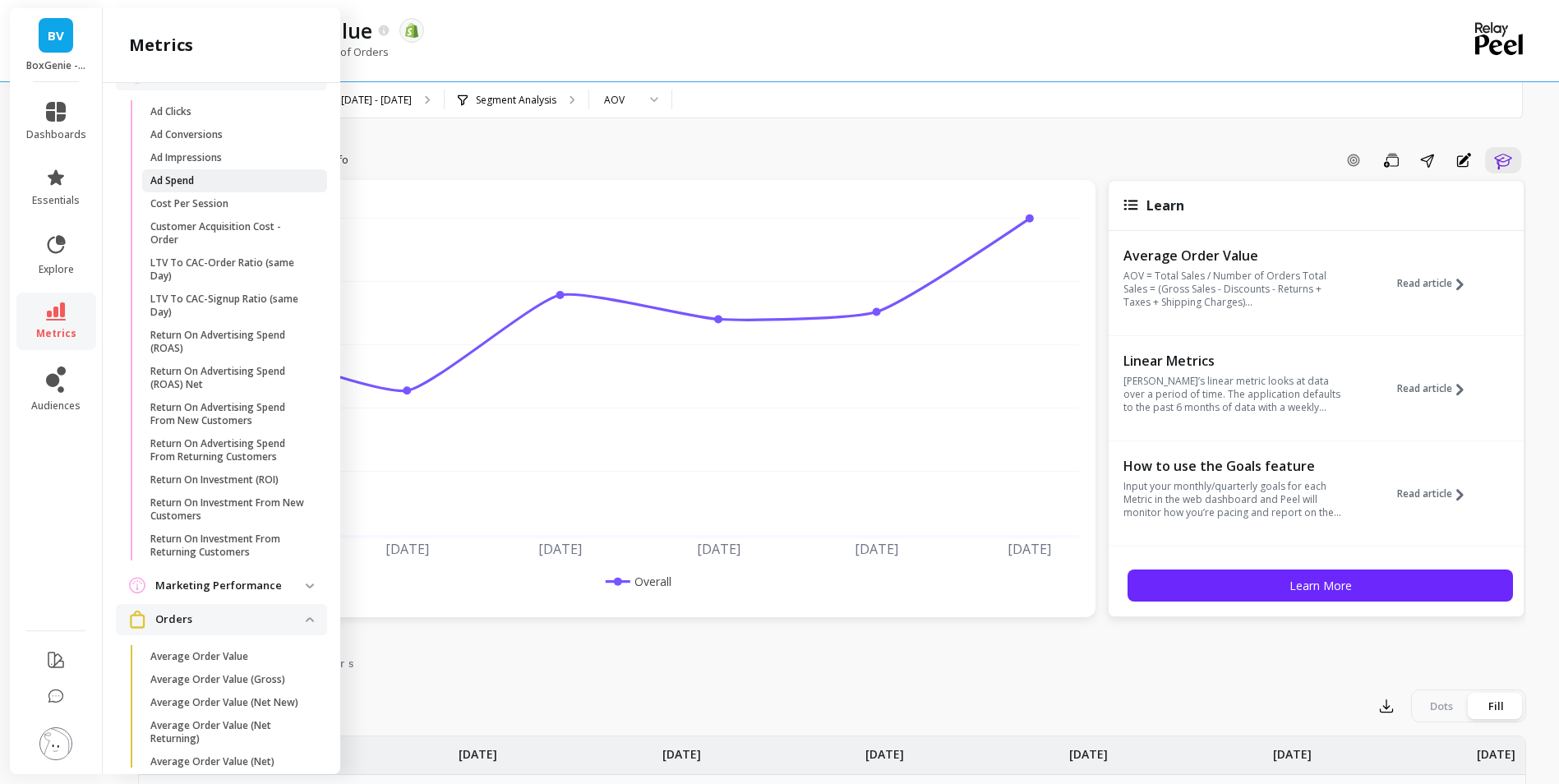
scroll to position [1474, 0]
click at [244, 355] on p "Return On Advertising Spend (ROAS)" at bounding box center [229, 342] width 157 height 26
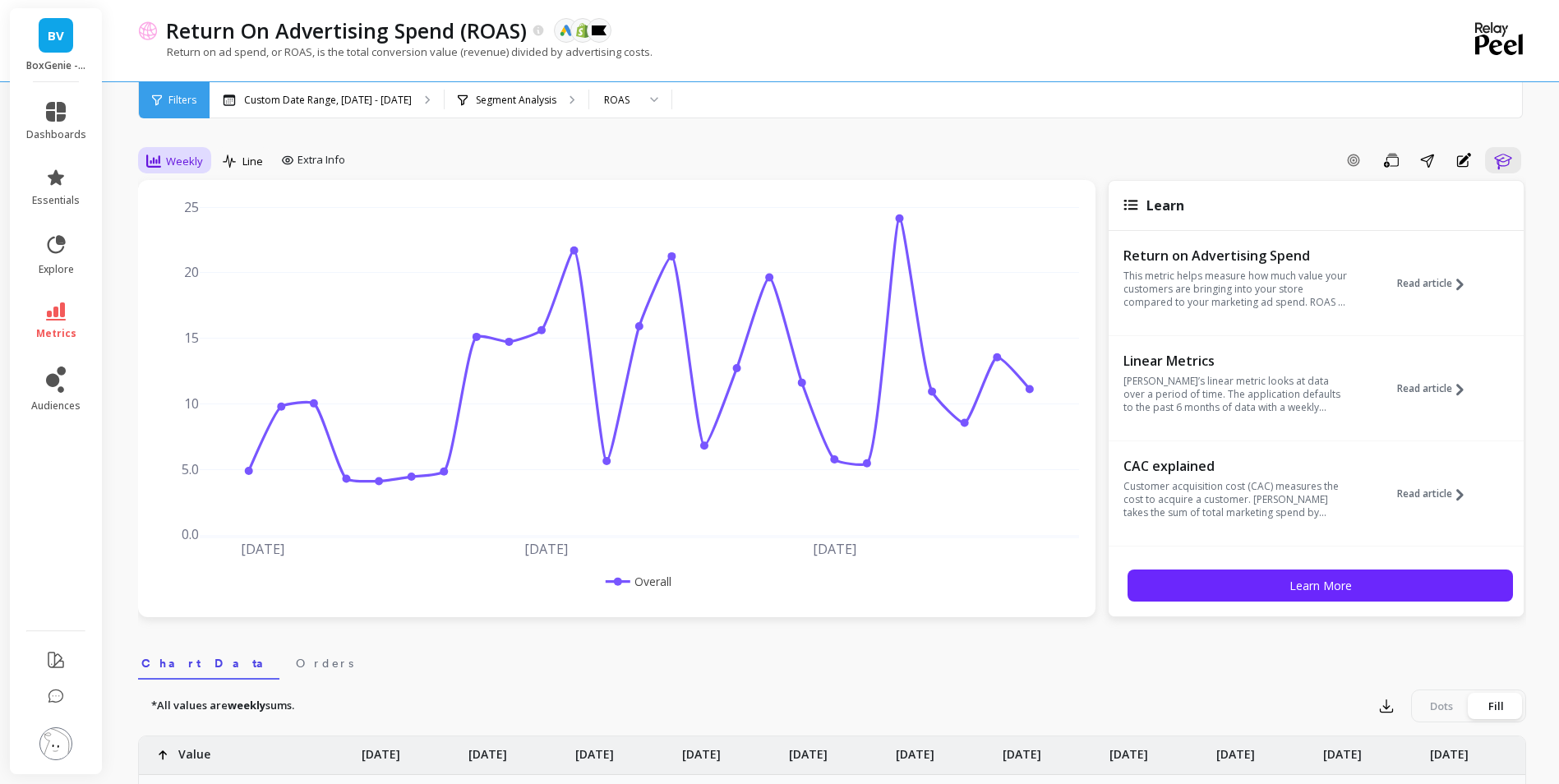
click at [178, 160] on span "Weekly" at bounding box center [184, 161] width 37 height 16
click at [192, 287] on div "Monthly" at bounding box center [199, 292] width 94 height 16
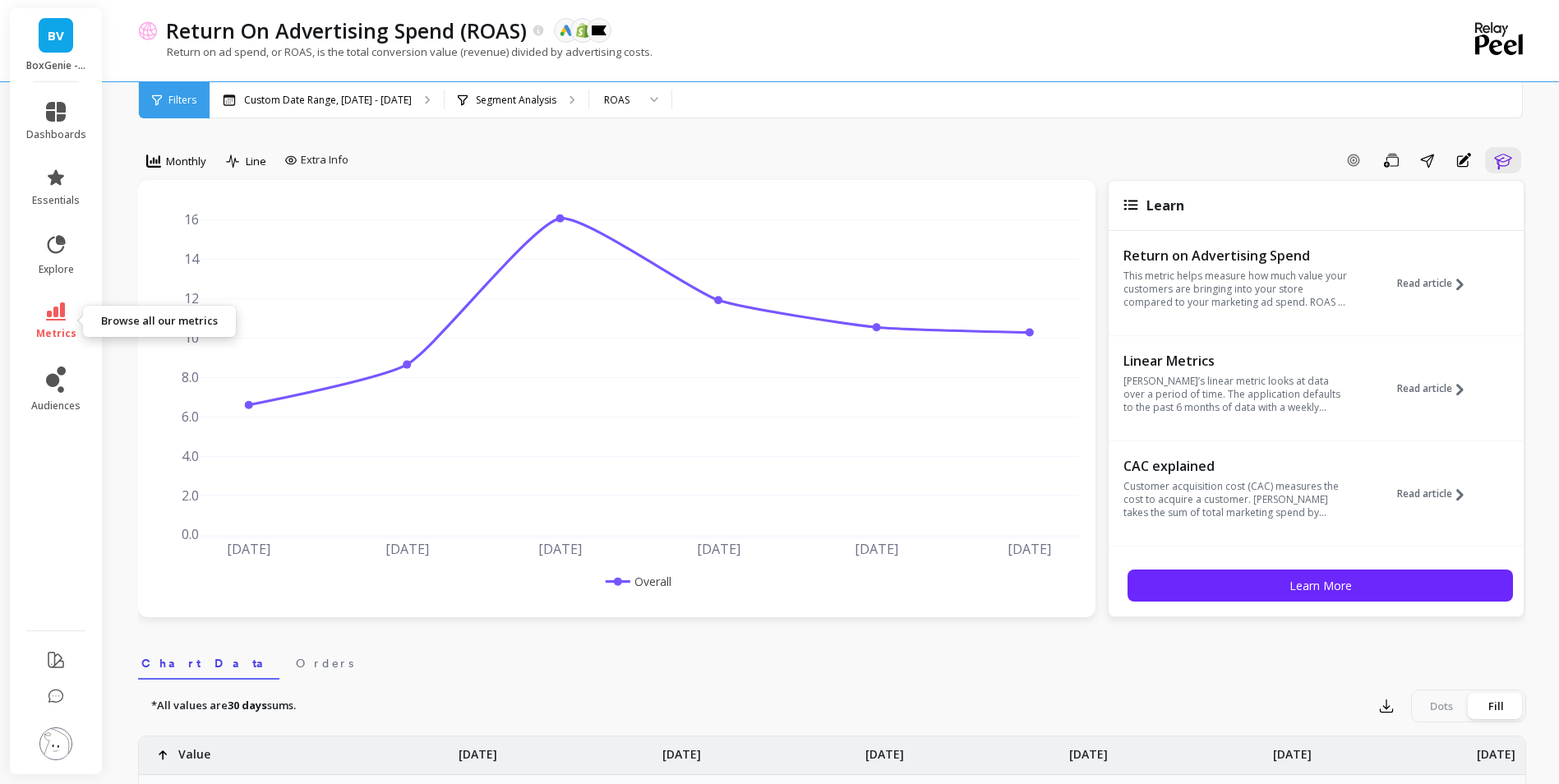
click at [65, 315] on icon at bounding box center [56, 311] width 19 height 18
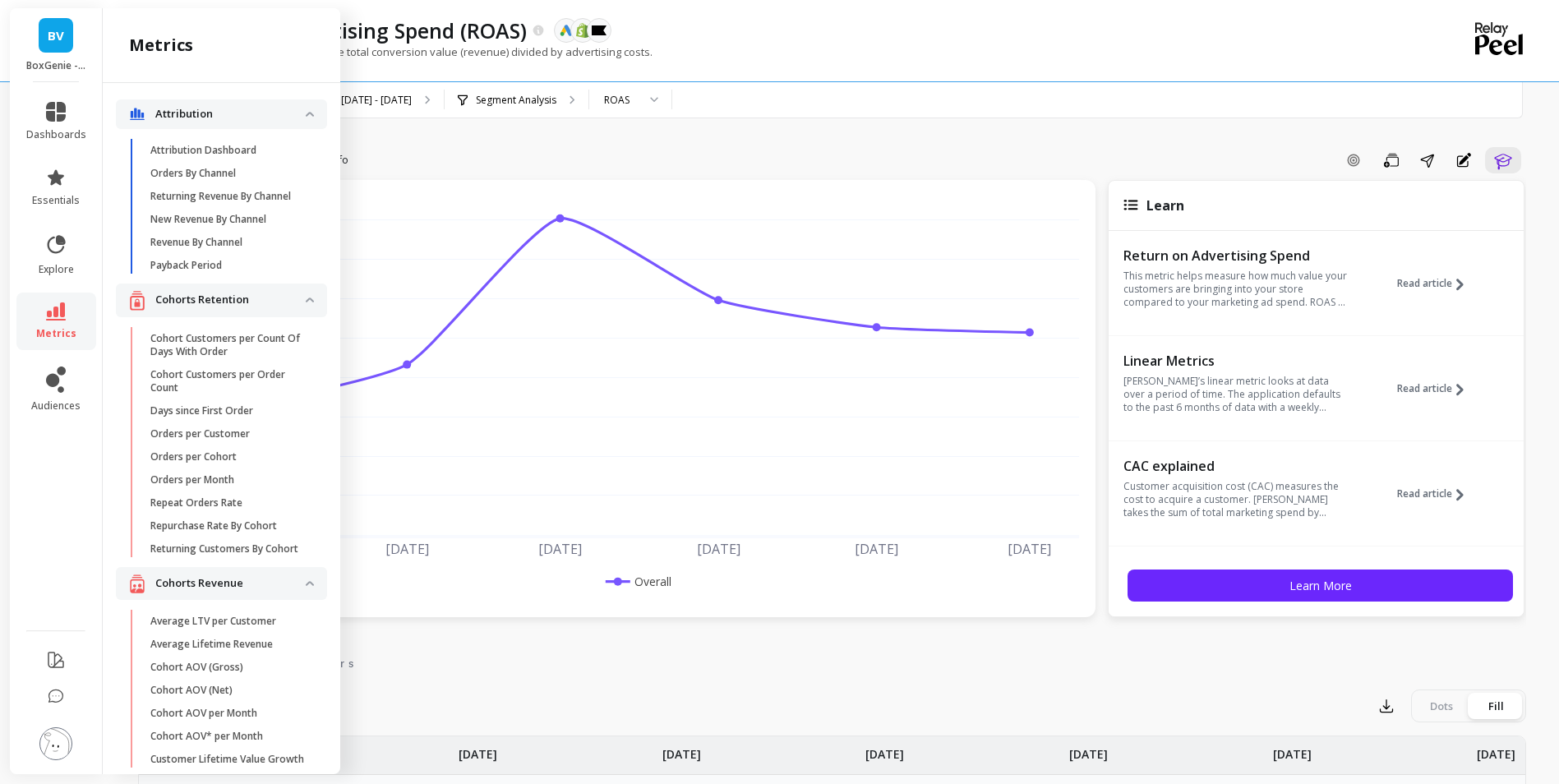
scroll to position [1474, 0]
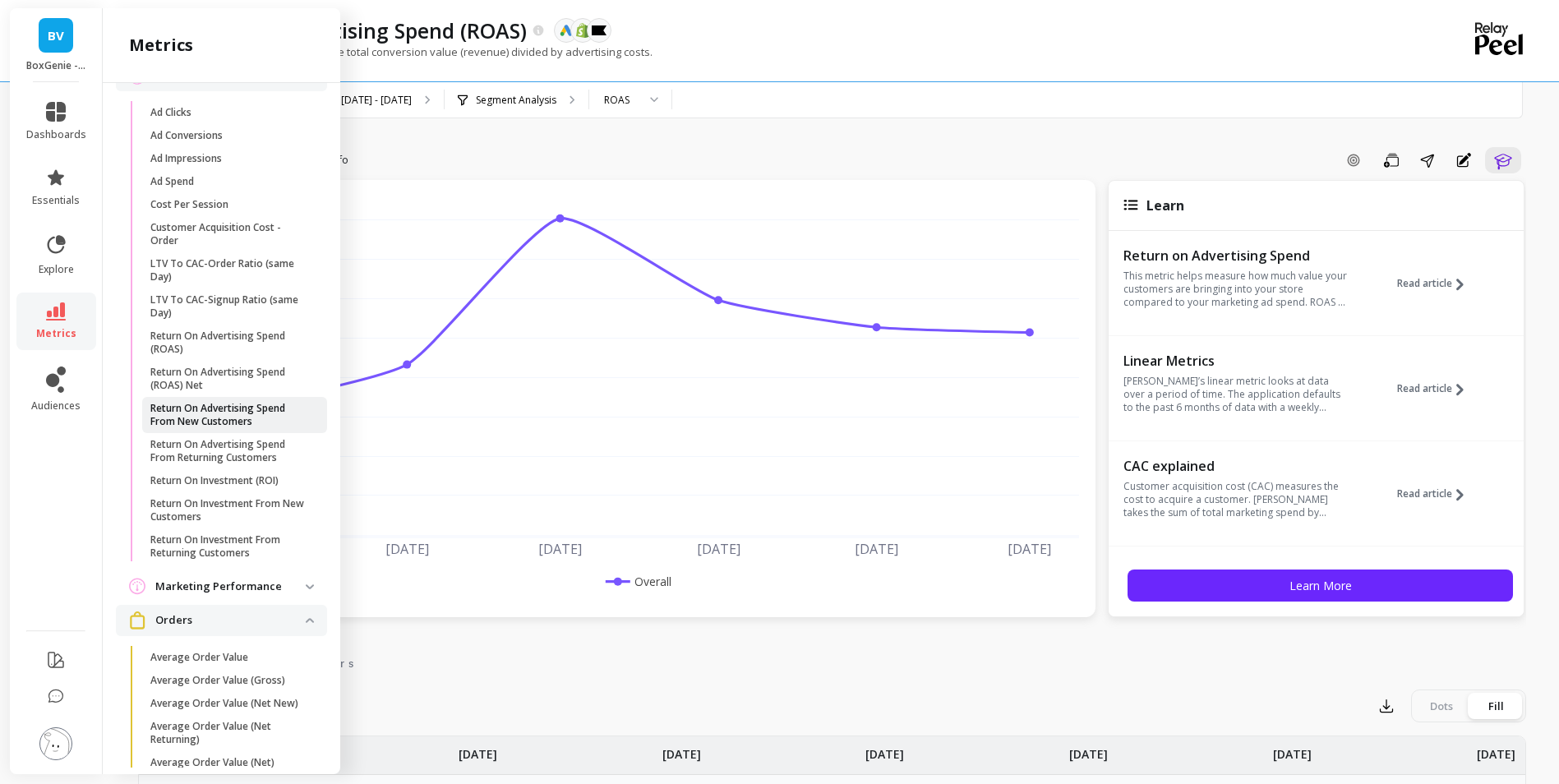
click at [231, 428] on p "Return On Advertising Spend From New Customers" at bounding box center [229, 414] width 157 height 26
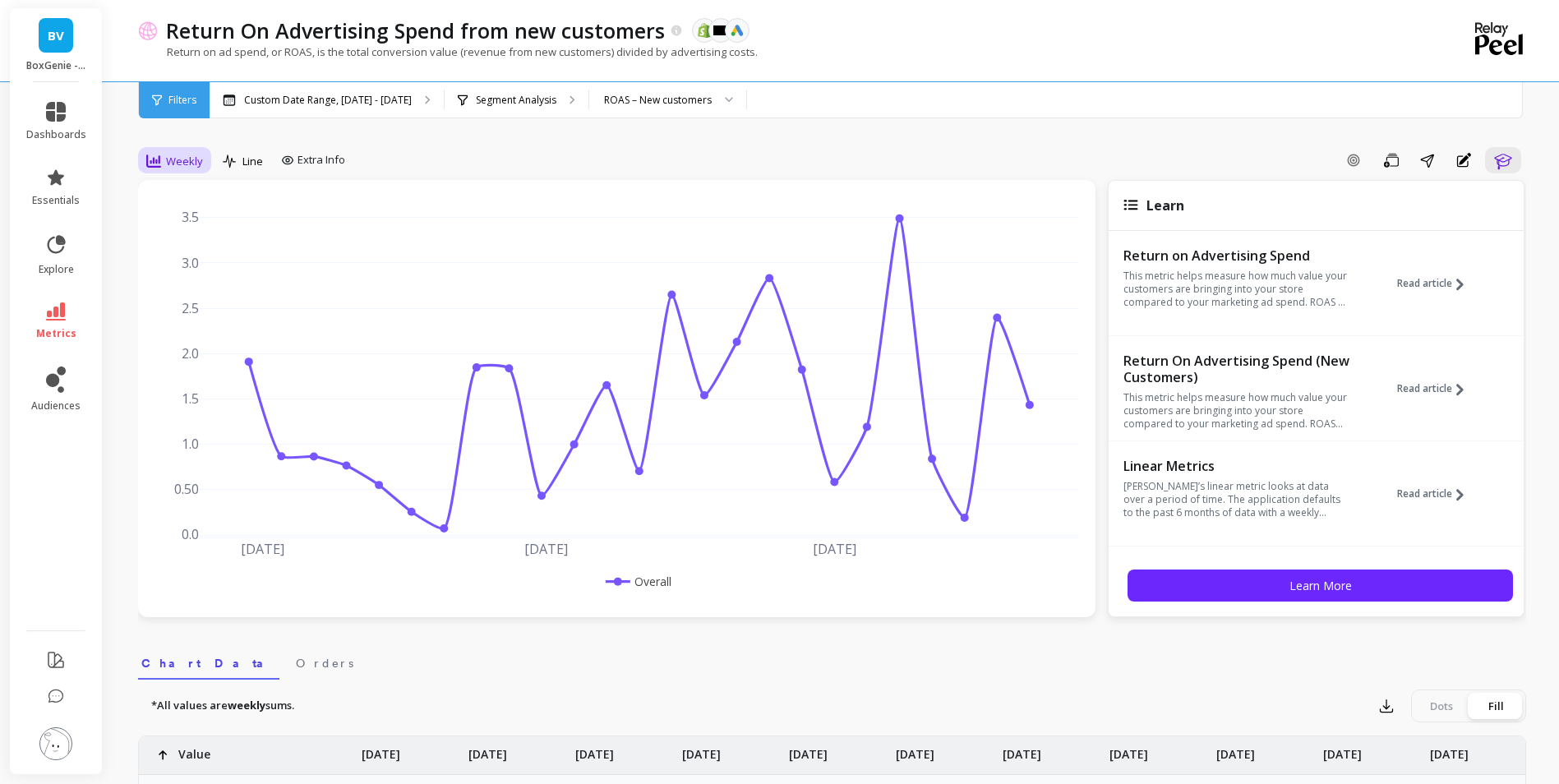
click at [159, 167] on icon at bounding box center [154, 161] width 15 height 13
click at [198, 283] on div "Monthly" at bounding box center [199, 292] width 114 height 29
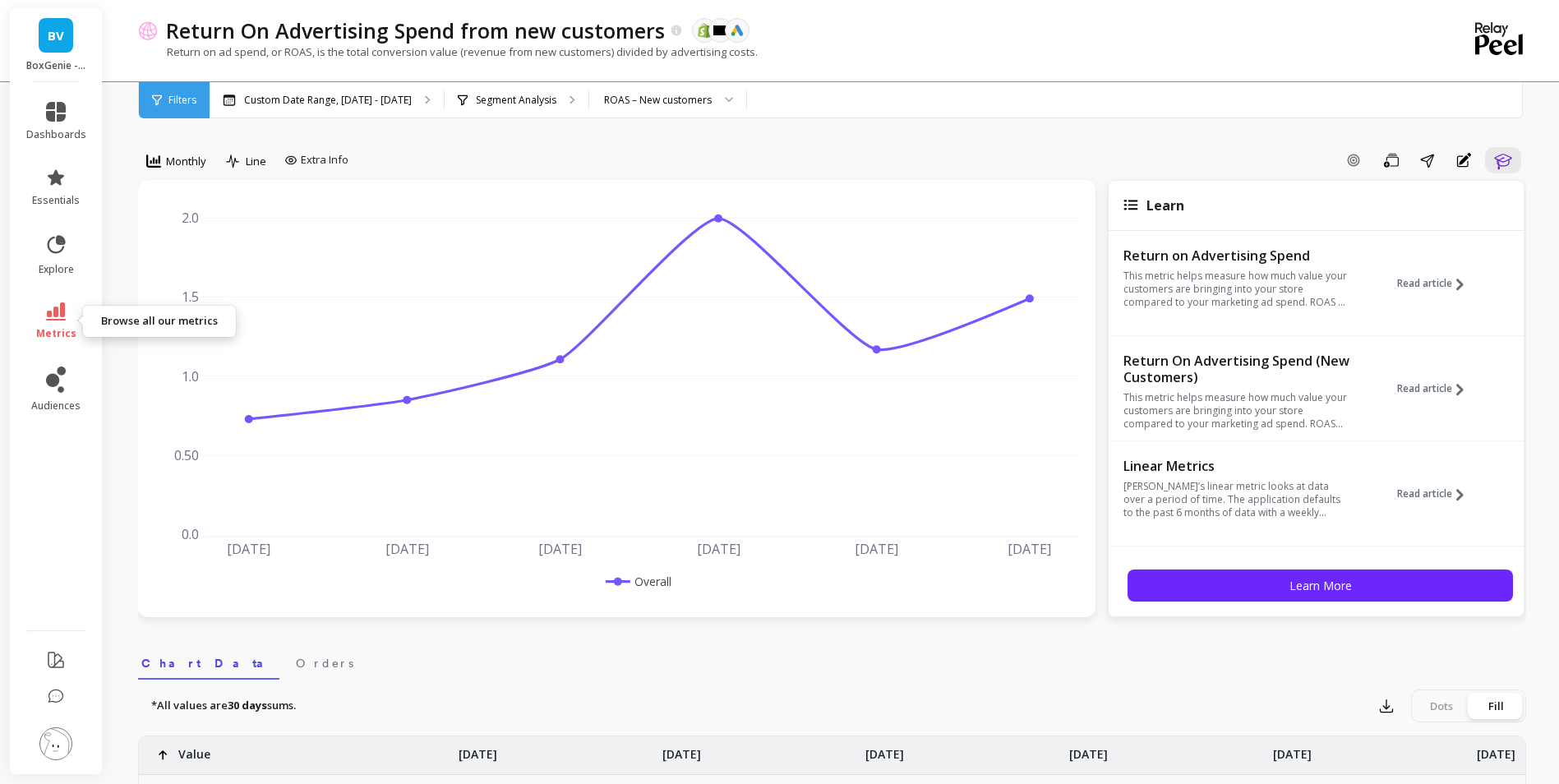
drag, startPoint x: 49, startPoint y: 312, endPoint x: 61, endPoint y: 317, distance: 13.0
click at [49, 312] on icon at bounding box center [56, 311] width 19 height 18
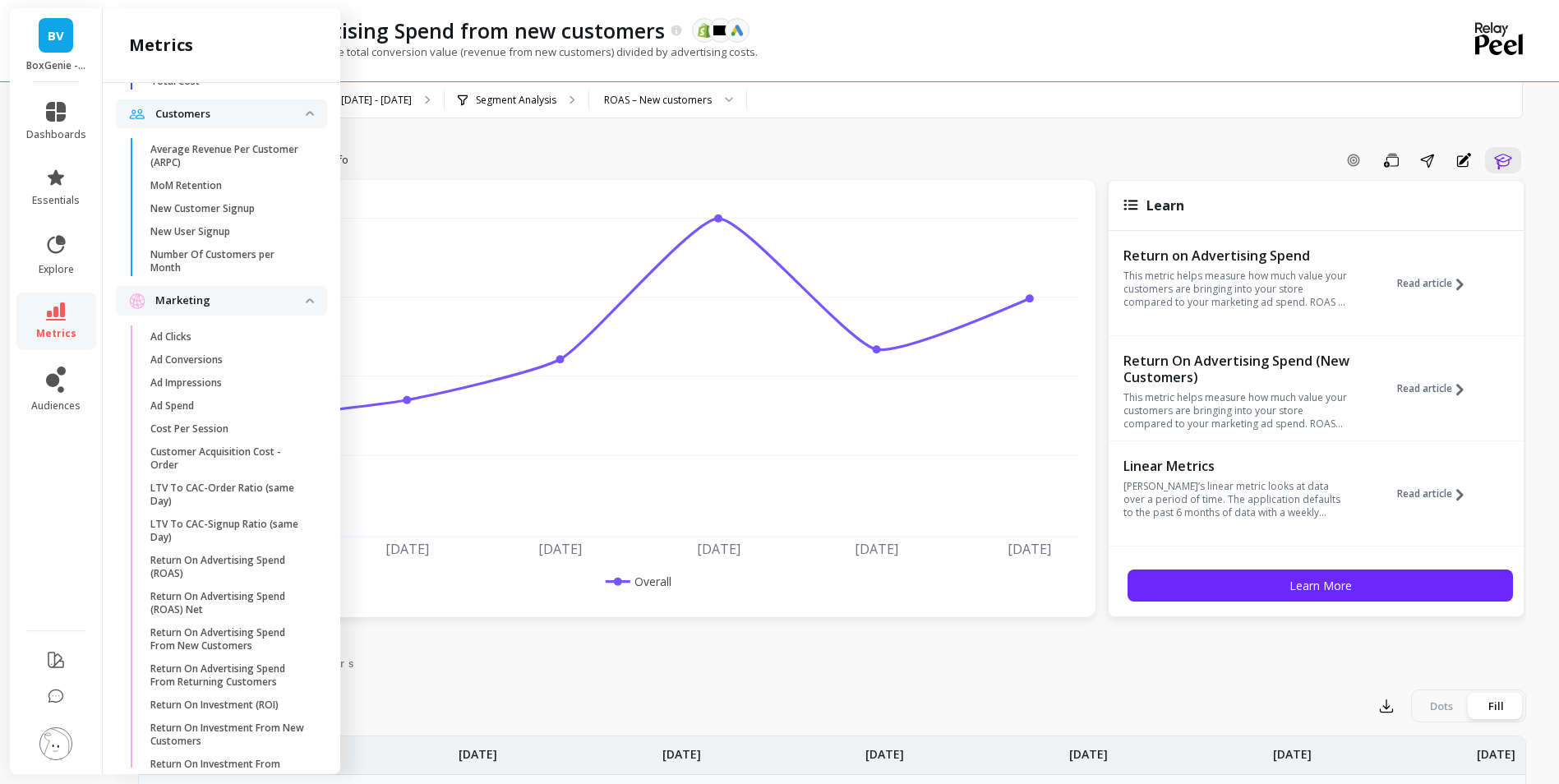
scroll to position [1310, 0]
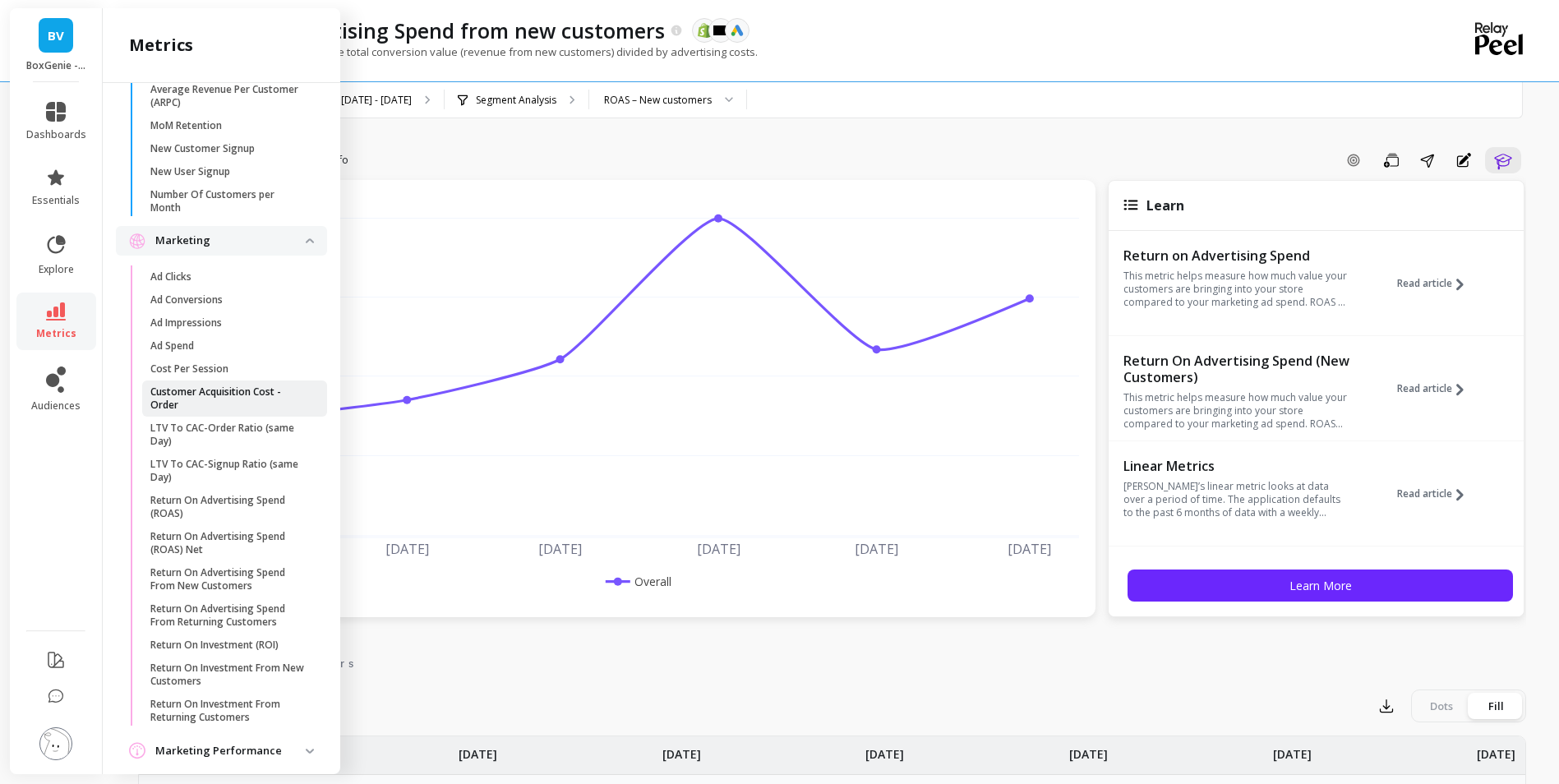
click at [209, 412] on p "Customer Acquisition Cost - Order" at bounding box center [229, 399] width 157 height 26
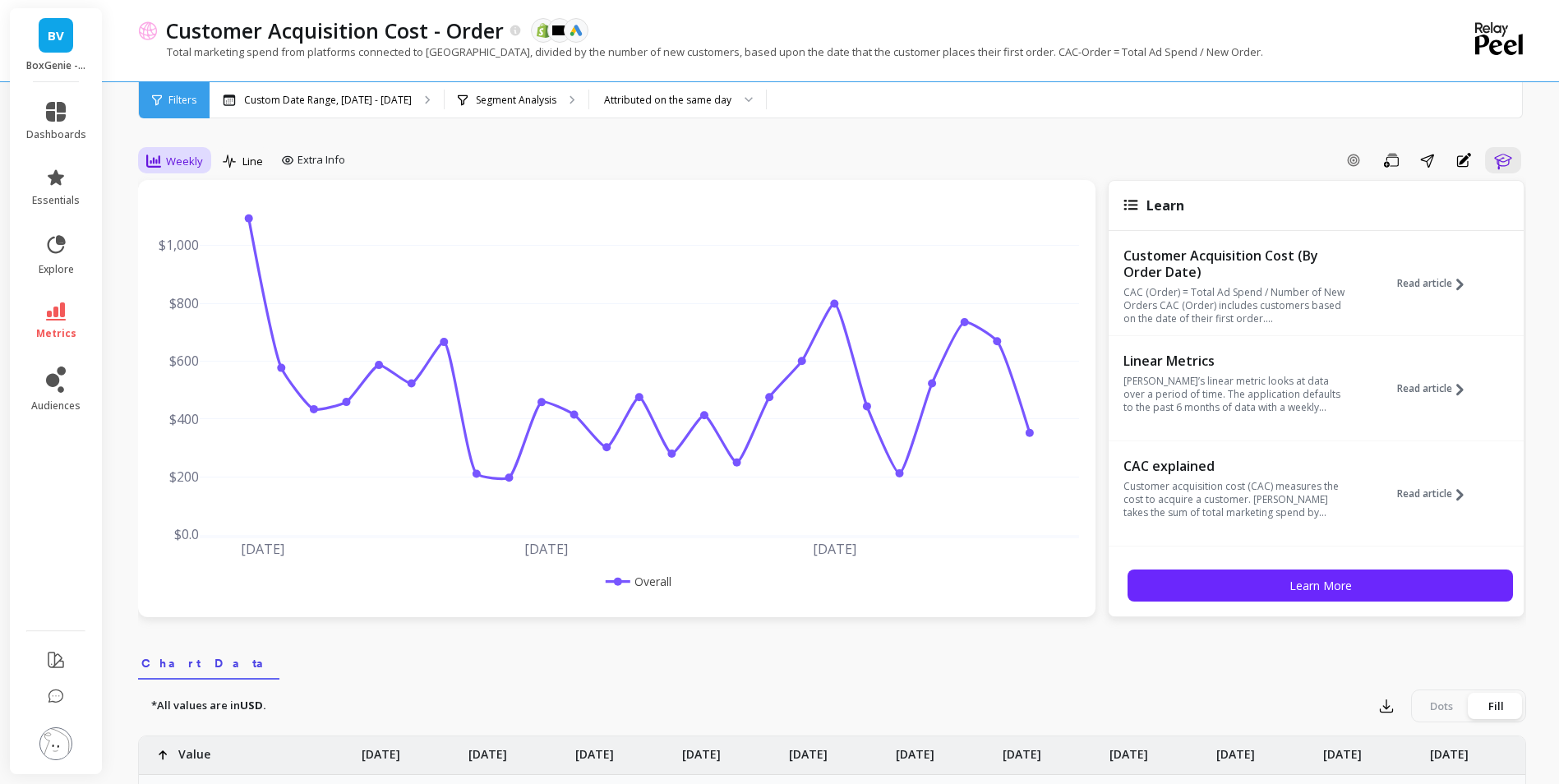
click at [169, 156] on span "Weekly" at bounding box center [184, 161] width 37 height 16
click at [169, 287] on div "Monthly" at bounding box center [199, 292] width 94 height 16
